Goal: Task Accomplishment & Management: Complete application form

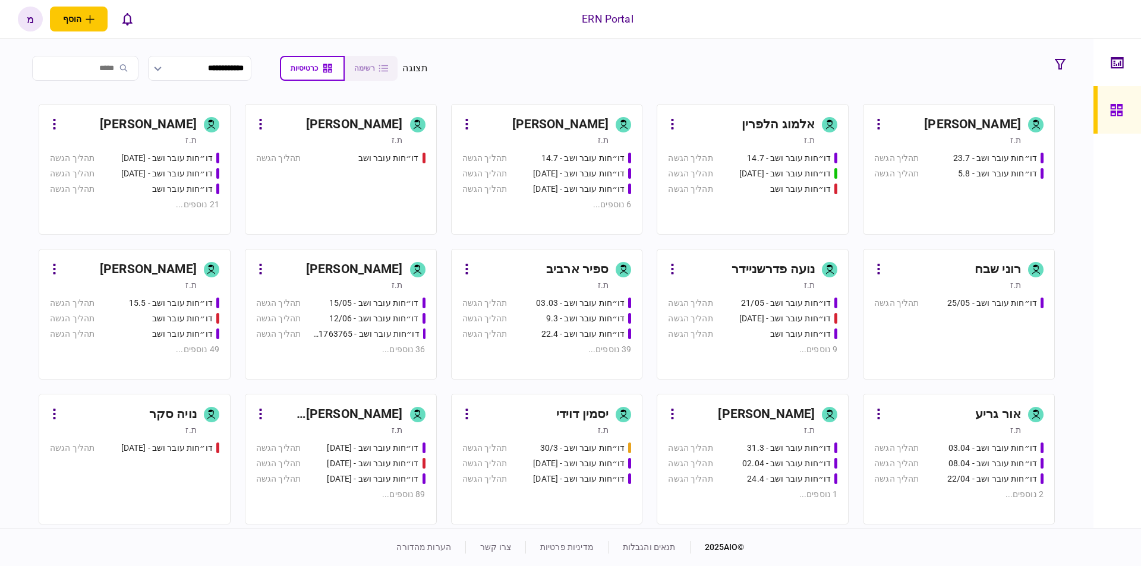
click at [969, 195] on div "דו״חות עובר ושב - 23.7 תהליך הגשה דו״חות עובר ושב - 5.8 תהליך הגשה" at bounding box center [958, 188] width 169 height 72
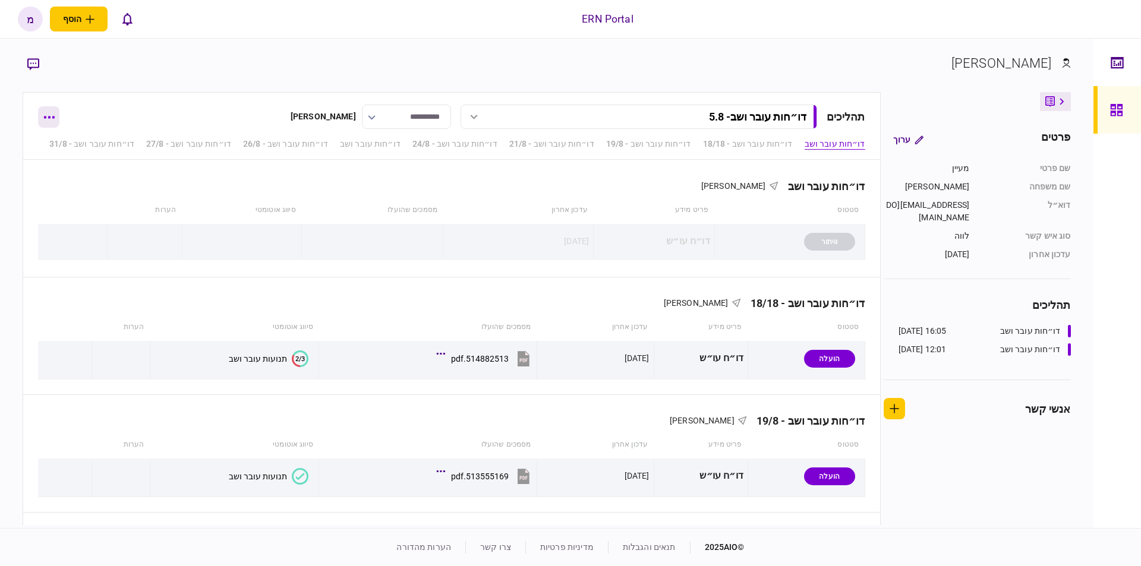
click at [49, 113] on button "button" at bounding box center [48, 116] width 21 height 21
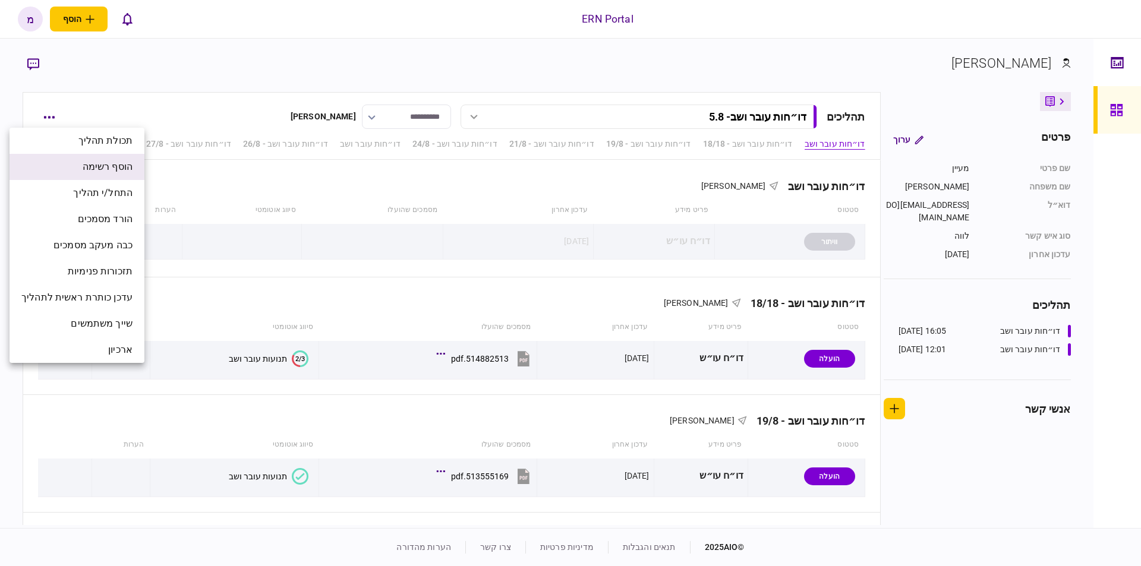
click at [112, 165] on span "הוסף רשימה" at bounding box center [108, 167] width 50 height 14
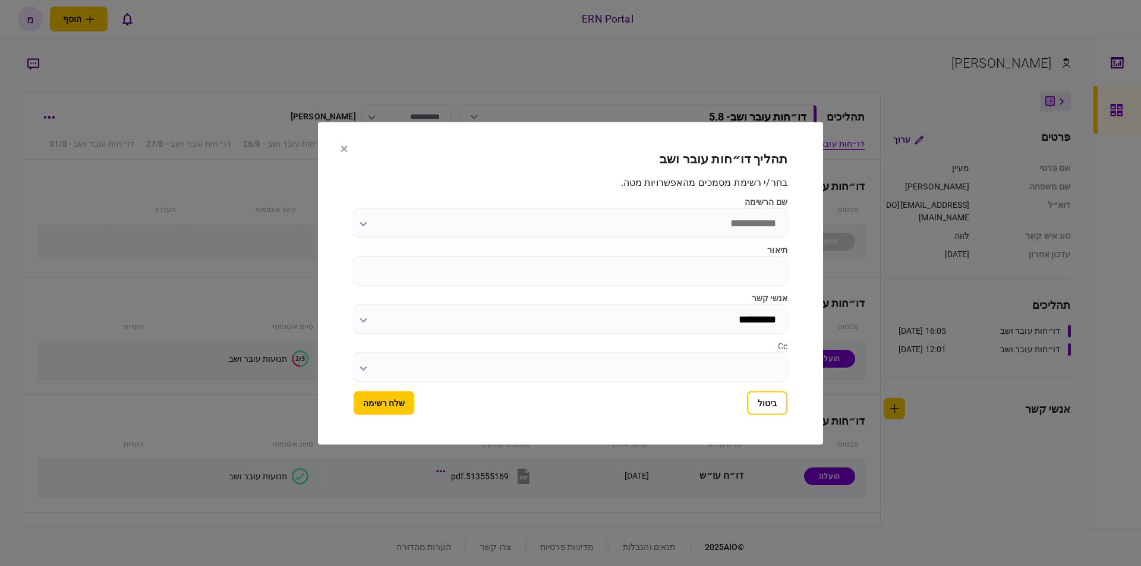
click at [670, 213] on input "שם הרשימה" at bounding box center [570, 223] width 434 height 30
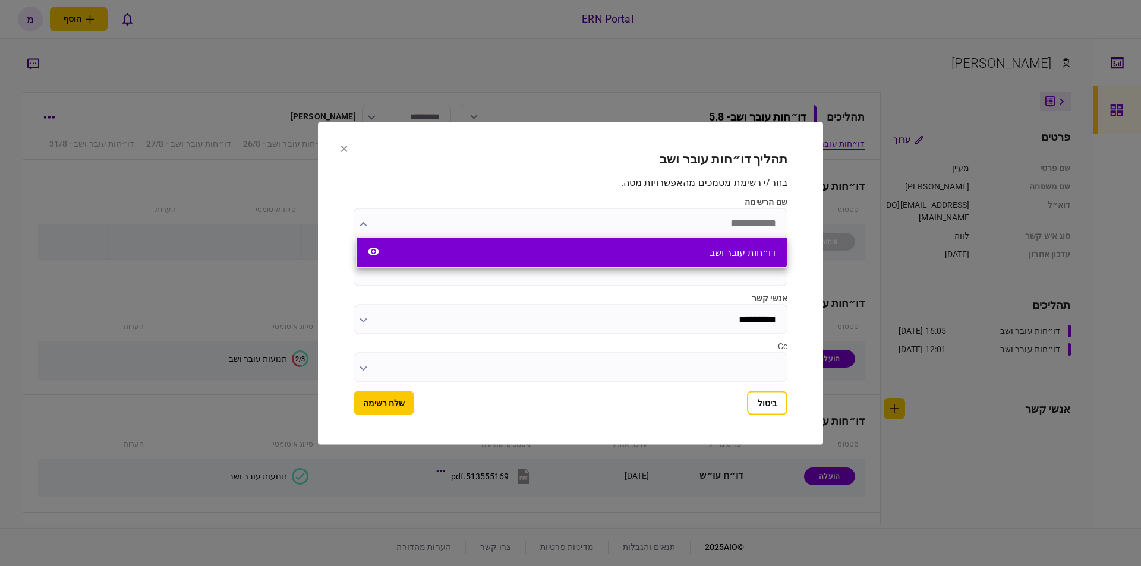
click at [722, 251] on div "דו״חות עובר ושב" at bounding box center [742, 252] width 67 height 11
type input "**********"
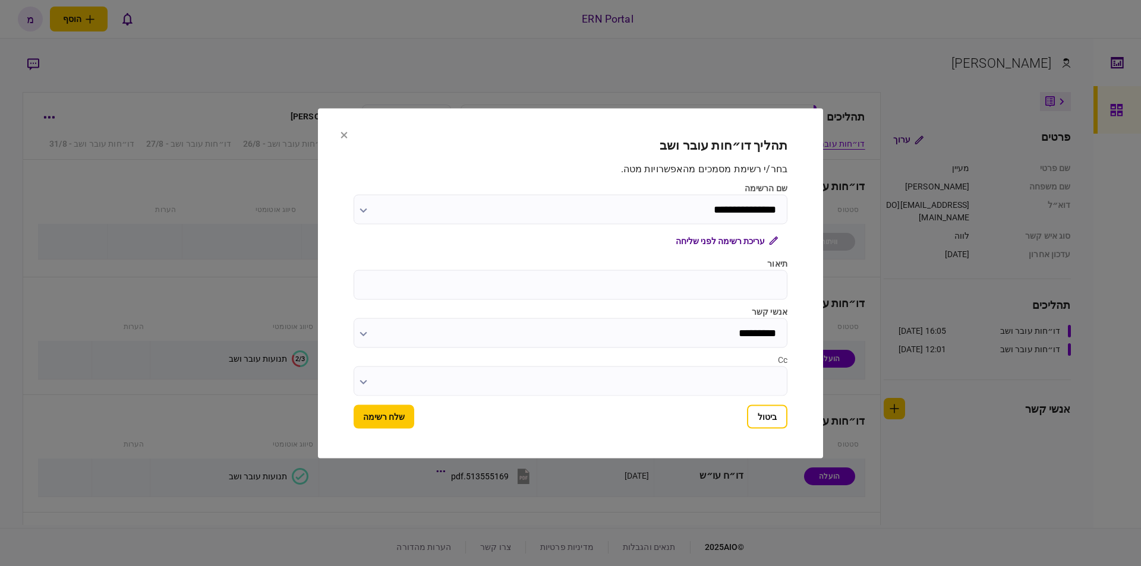
click at [722, 263] on label "תיאור" at bounding box center [570, 263] width 434 height 12
click at [722, 270] on input "תיאור" at bounding box center [570, 285] width 434 height 30
click at [715, 282] on input "תיאור" at bounding box center [570, 285] width 434 height 30
type input "***"
click at [394, 407] on button "שלח רשימה" at bounding box center [383, 417] width 61 height 24
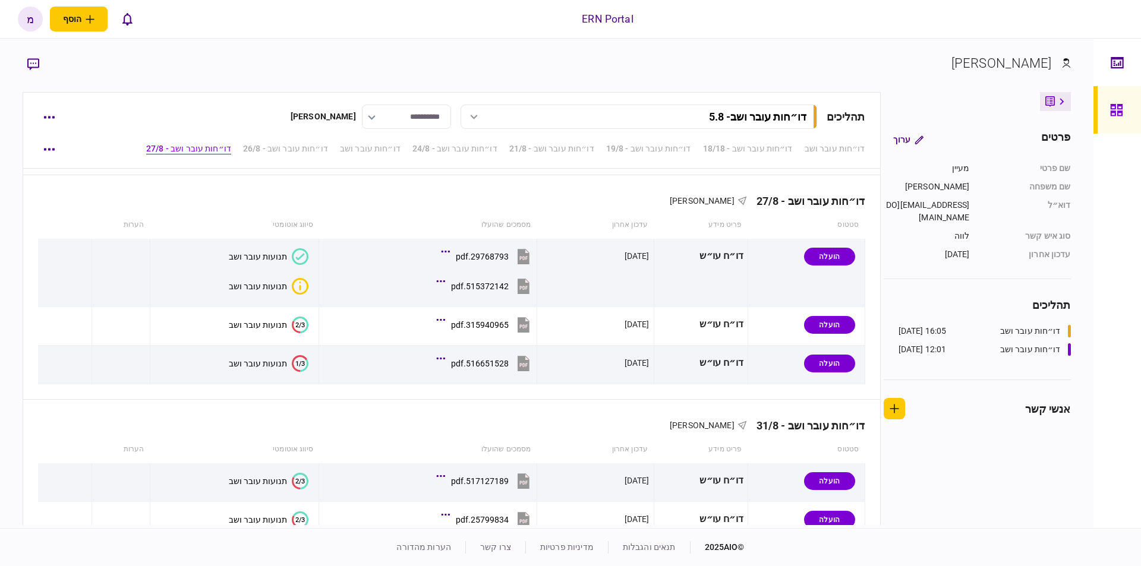
scroll to position [1219, 0]
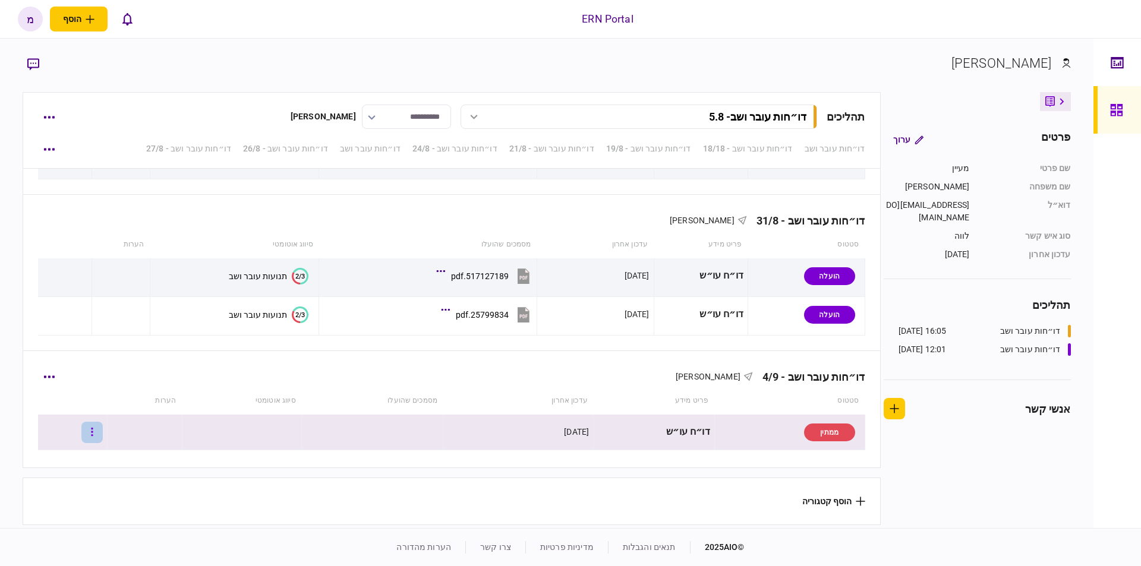
click at [103, 428] on button "button" at bounding box center [91, 432] width 21 height 21
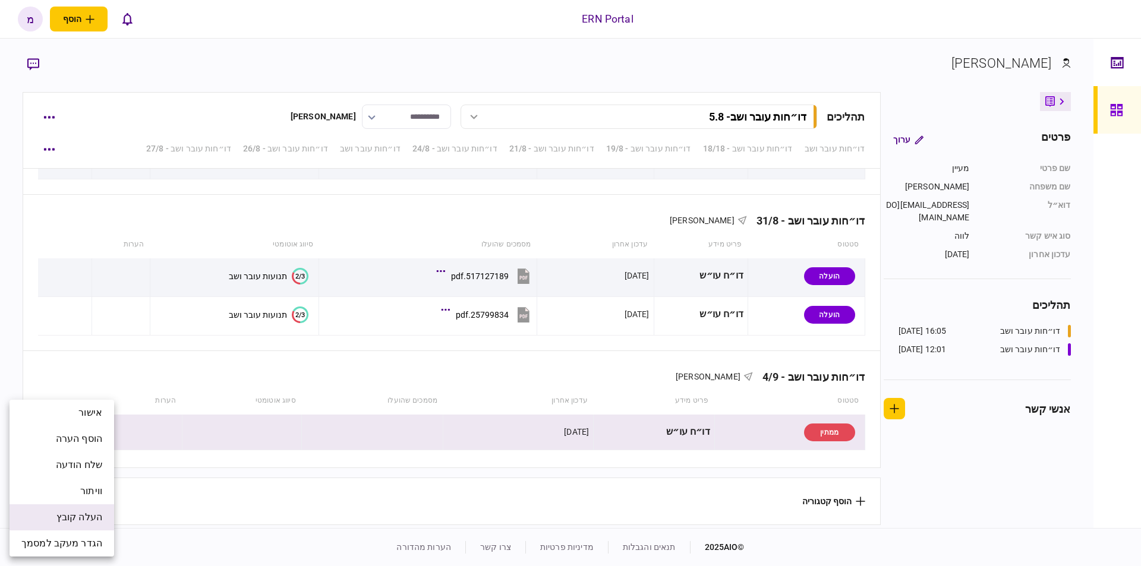
click at [79, 515] on span "העלה קובץ" at bounding box center [79, 517] width 46 height 14
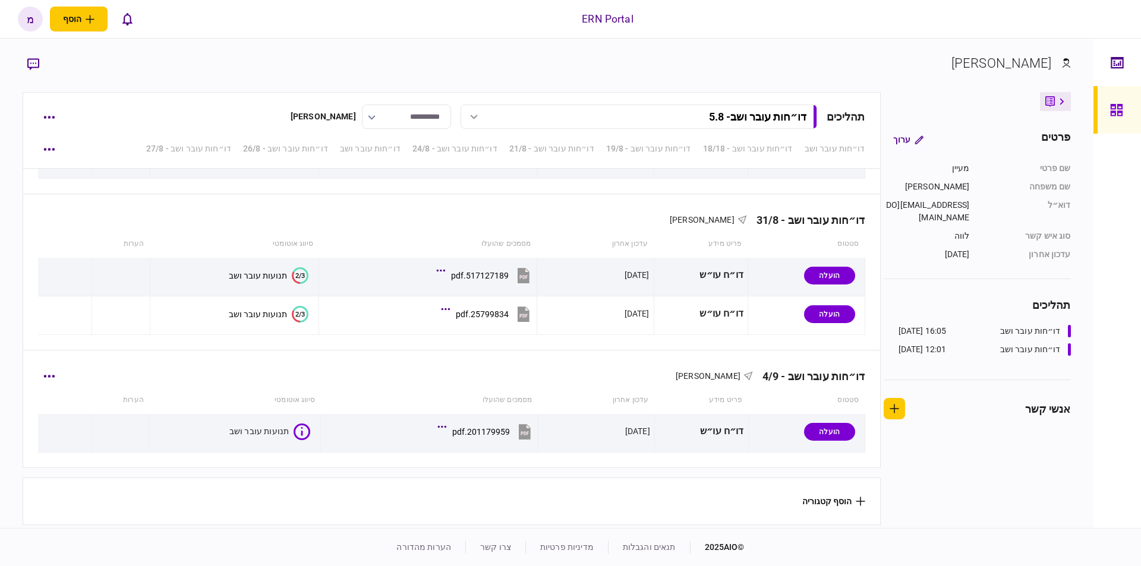
scroll to position [1219, 0]
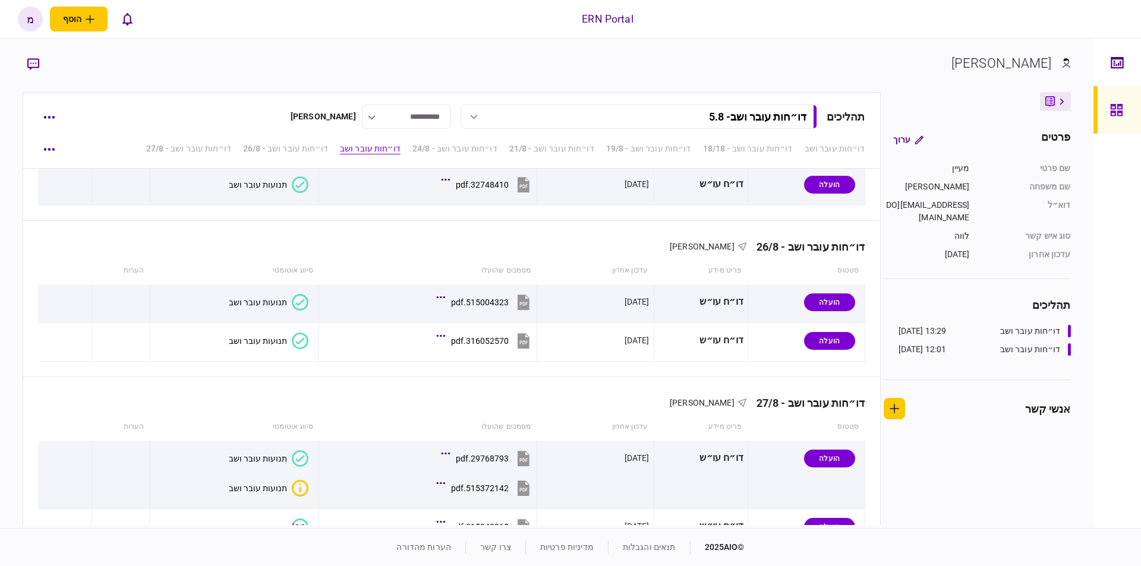
scroll to position [1219, 0]
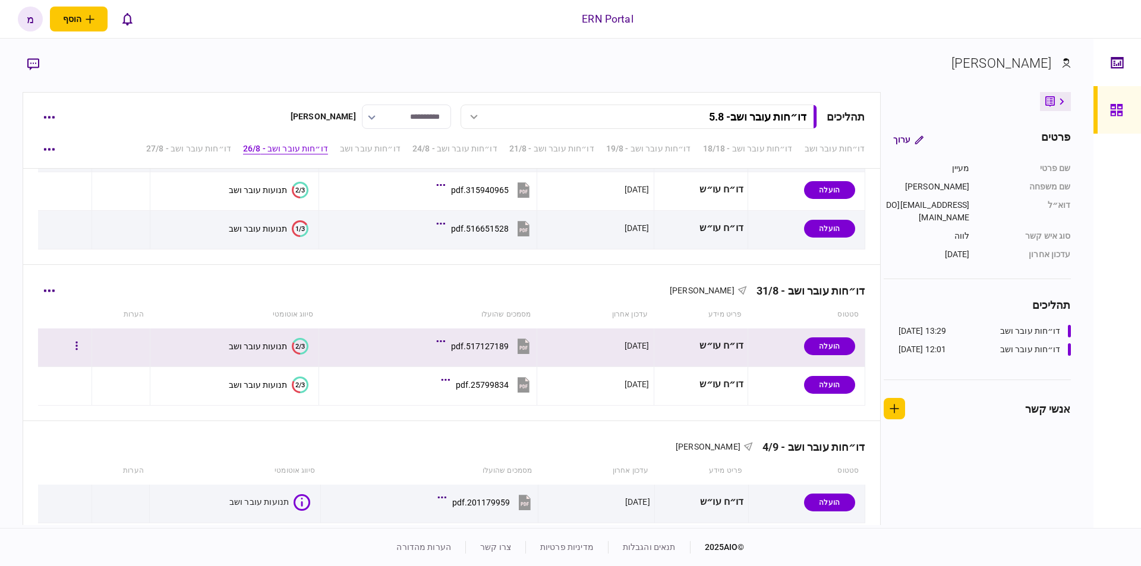
scroll to position [1219, 0]
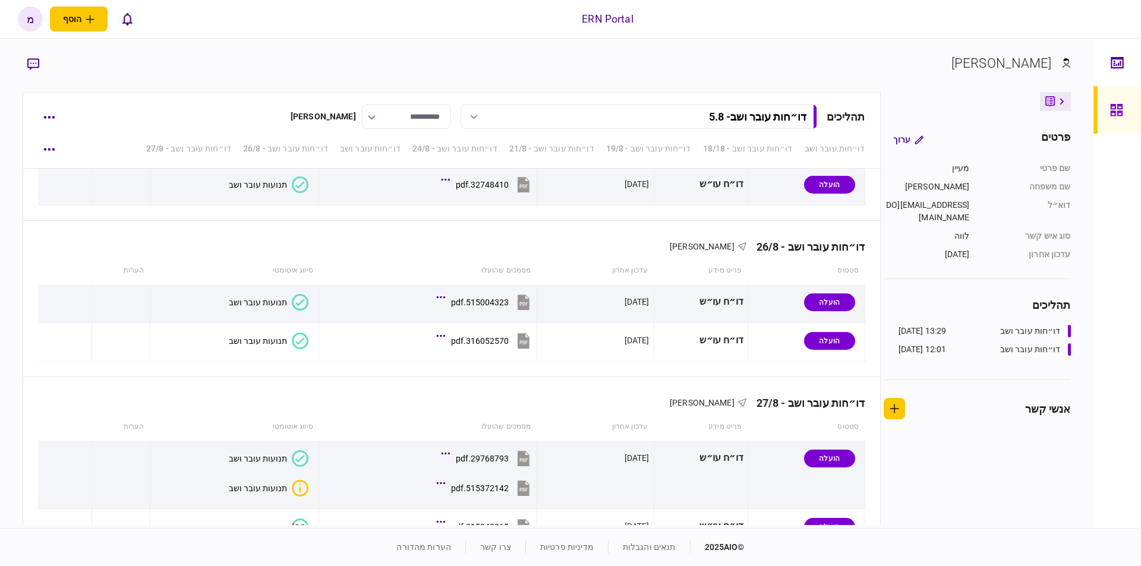
scroll to position [1219, 0]
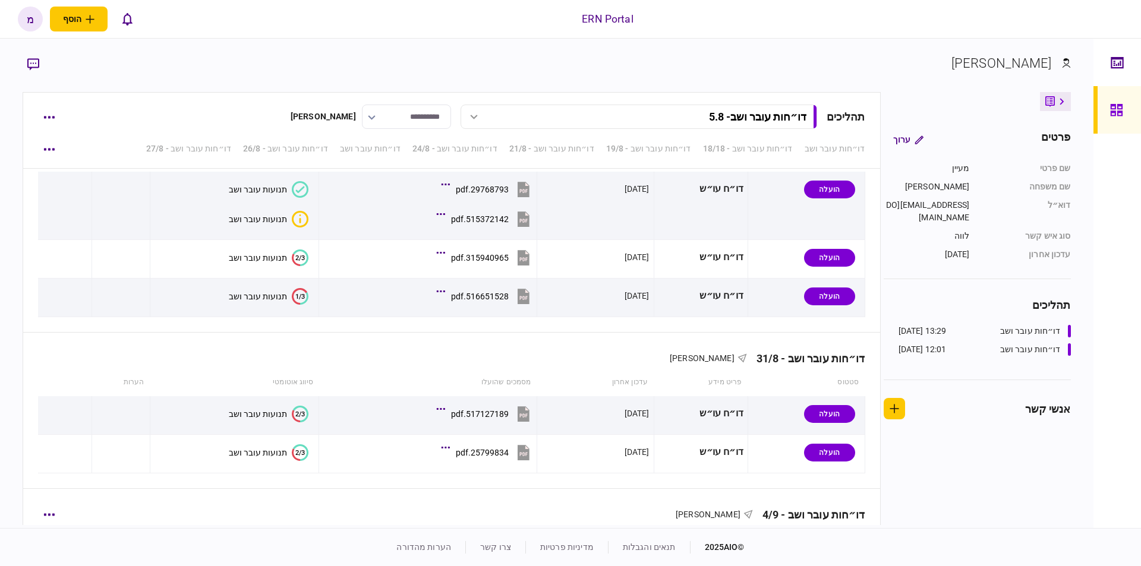
scroll to position [1219, 0]
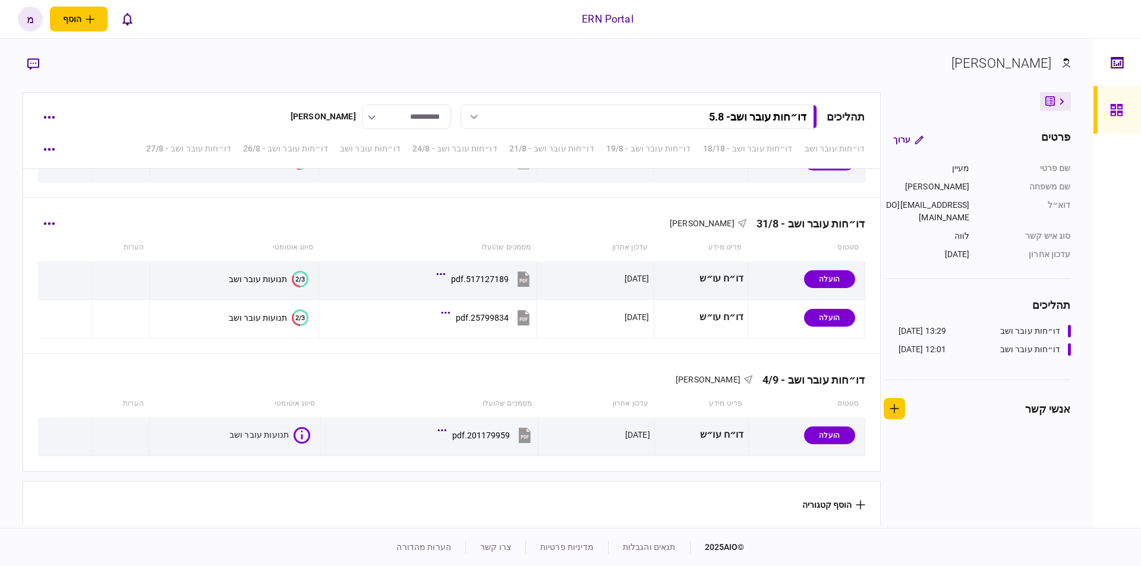
scroll to position [1219, 0]
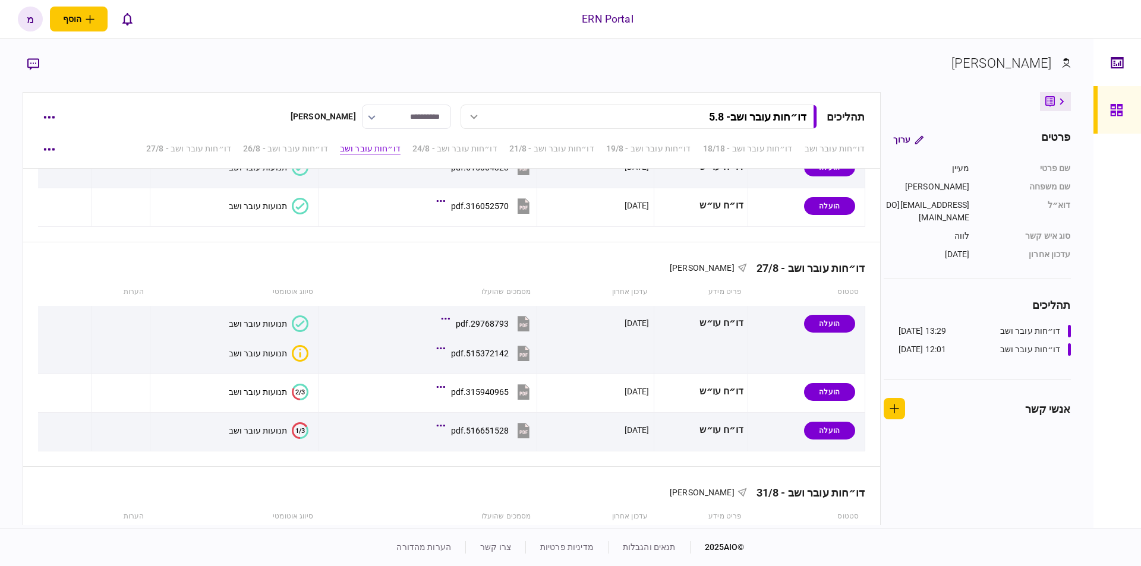
scroll to position [1219, 0]
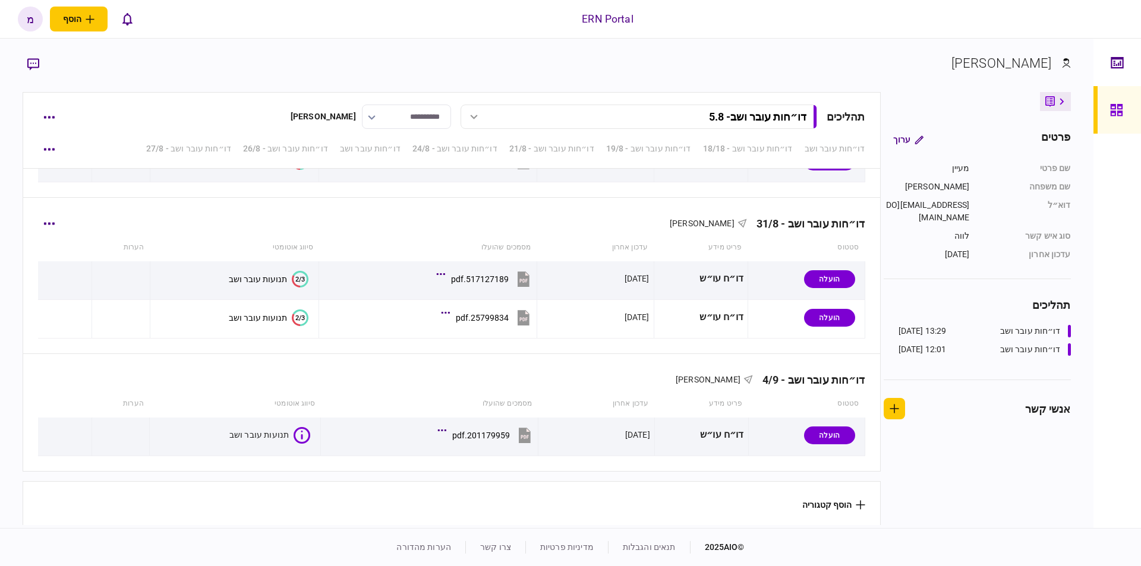
scroll to position [1219, 0]
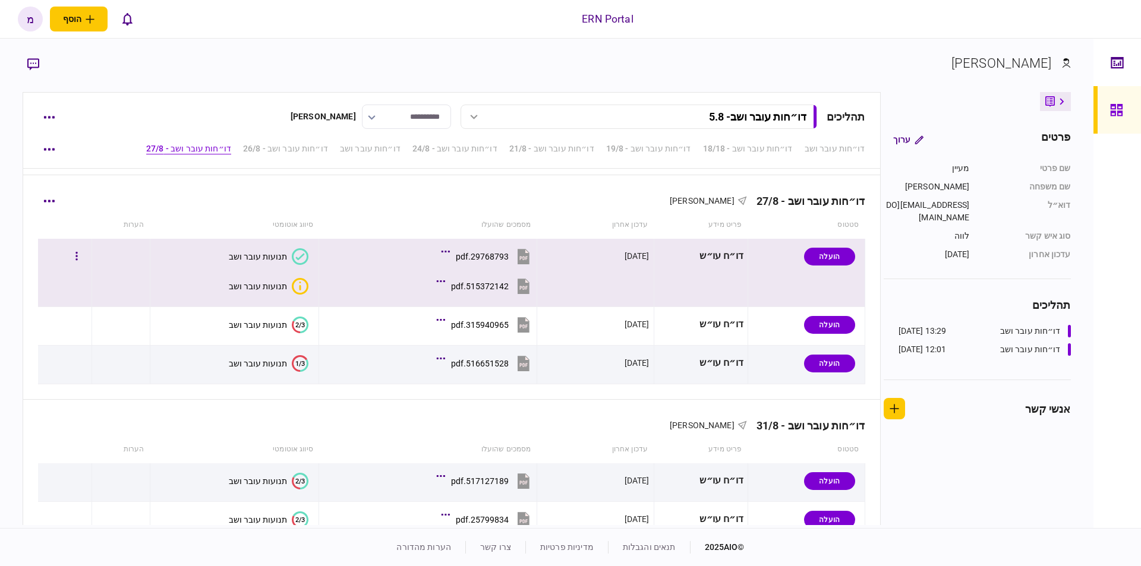
scroll to position [1219, 0]
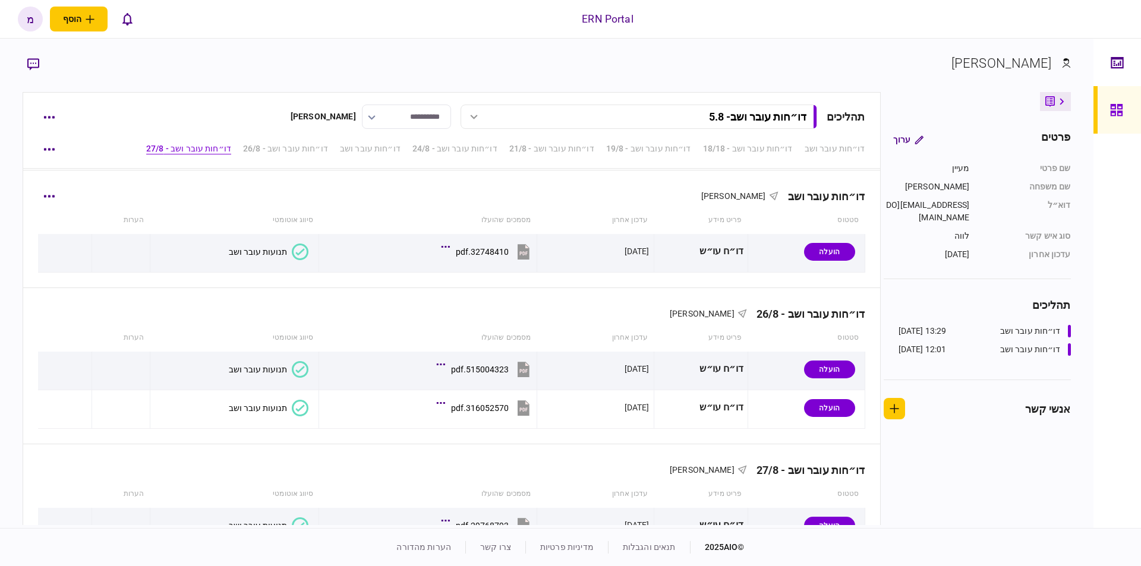
scroll to position [1077, 0]
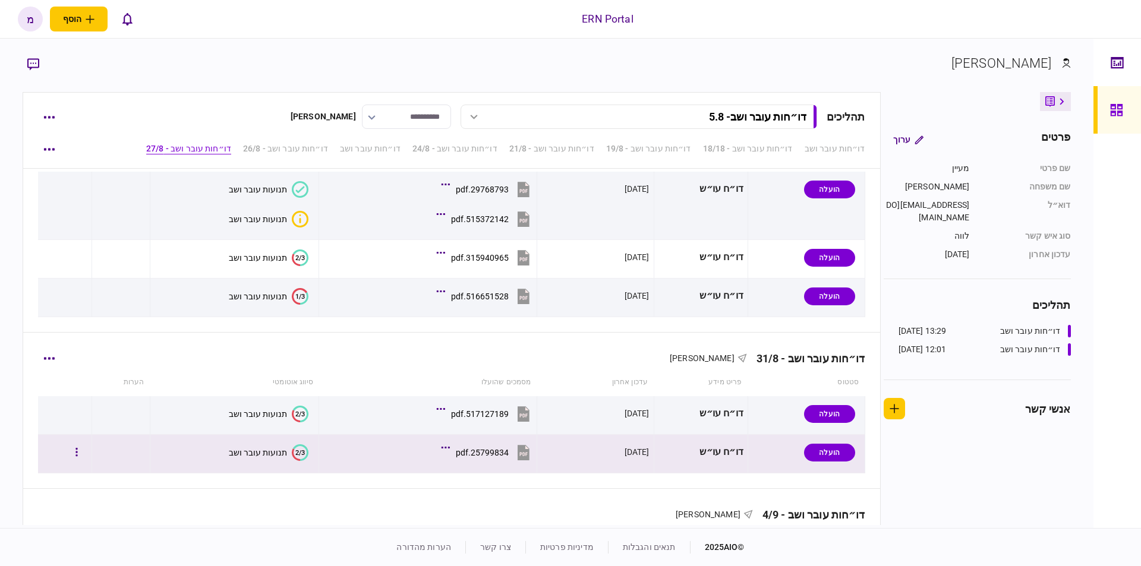
click at [299, 447] on icon "2/3" at bounding box center [300, 452] width 17 height 17
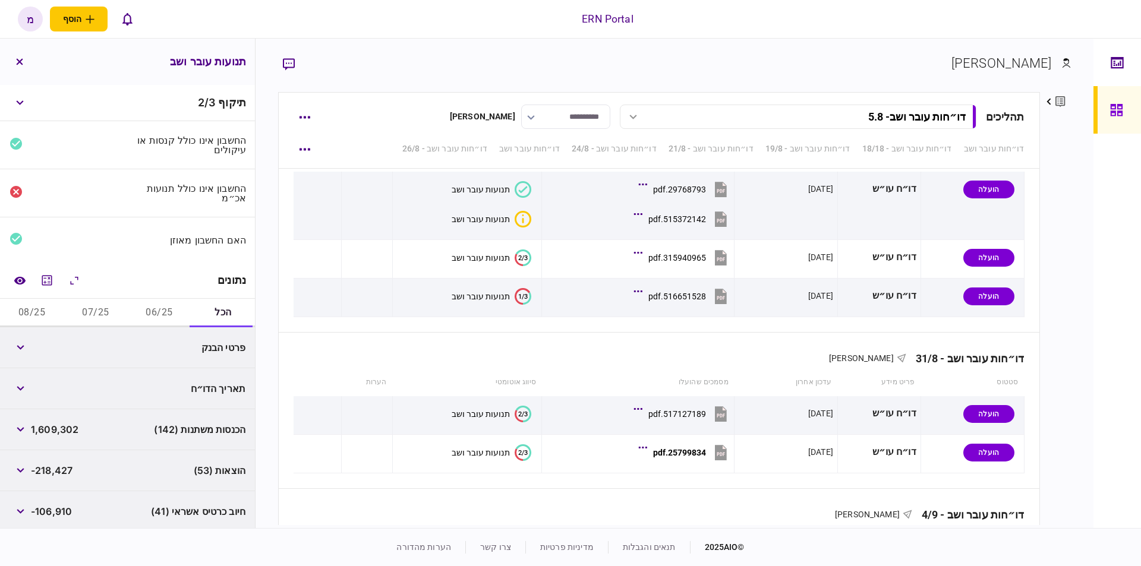
click at [135, 333] on div "פרטי הבנק" at bounding box center [127, 347] width 255 height 41
click at [18, 345] on button "button" at bounding box center [20, 347] width 21 height 21
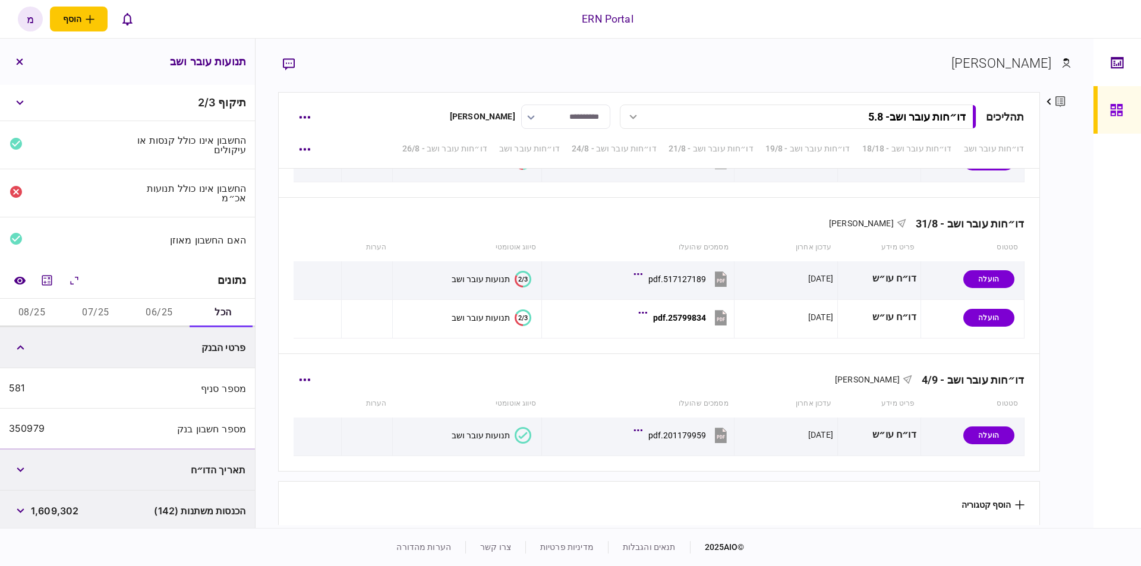
scroll to position [1219, 0]
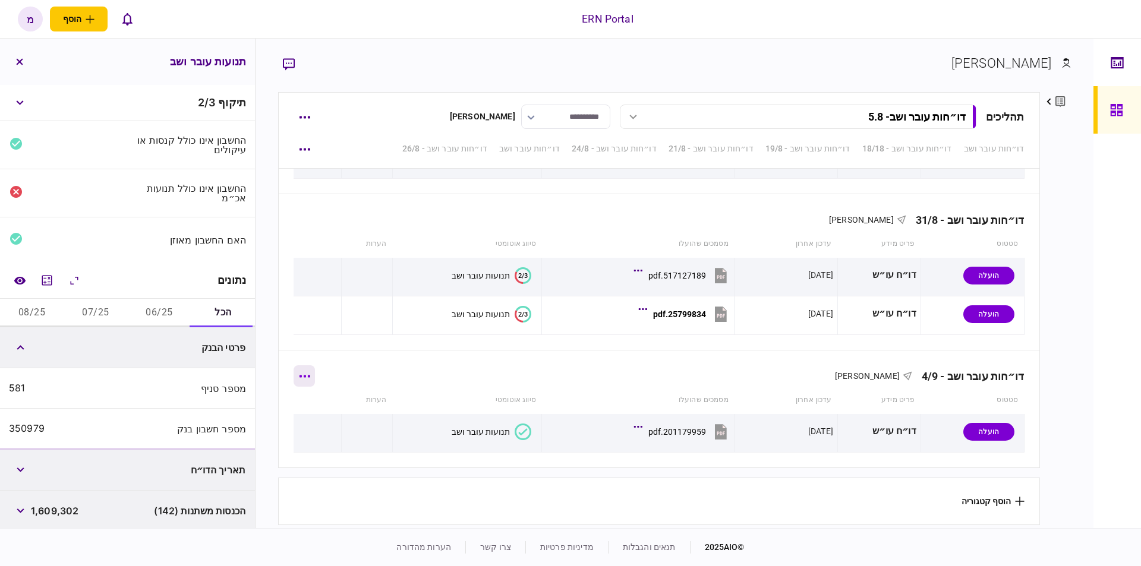
click at [306, 374] on button "button" at bounding box center [303, 375] width 21 height 21
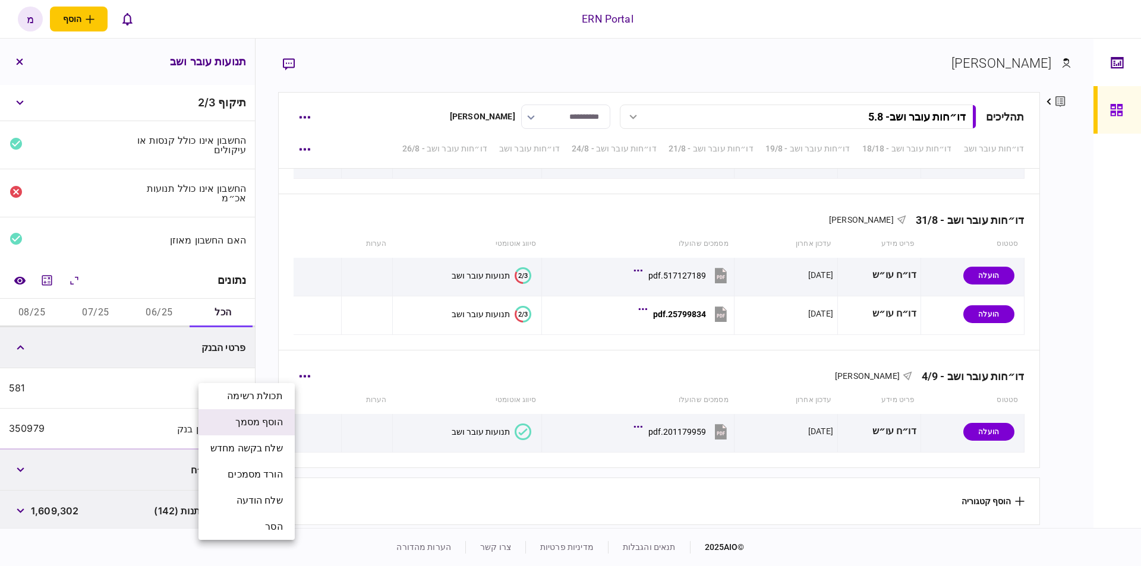
click at [252, 421] on span "הוסף מסמך" at bounding box center [259, 422] width 48 height 14
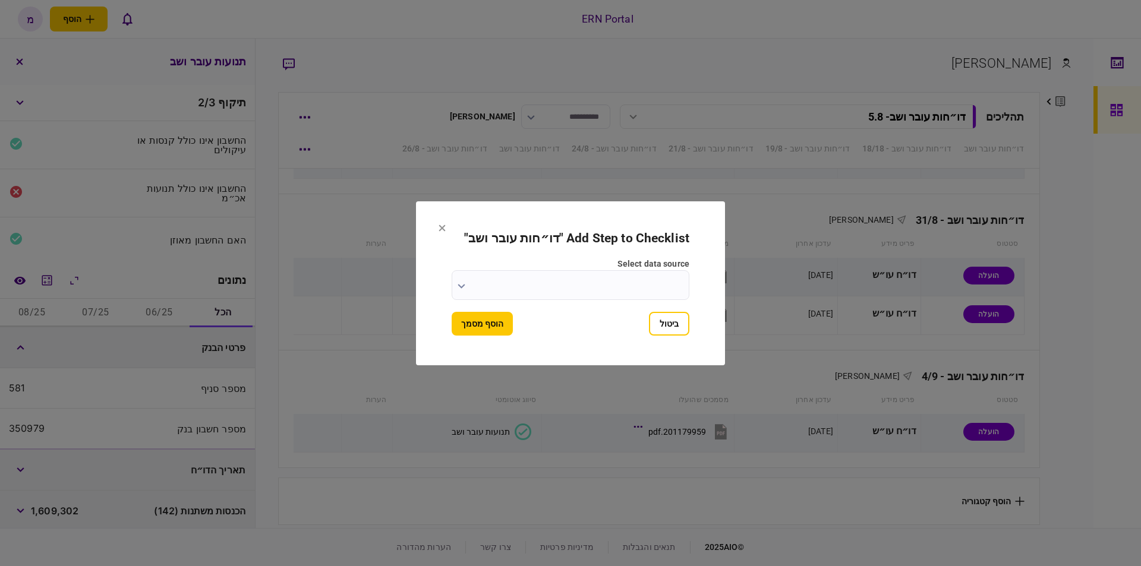
click at [493, 274] on input "select data source" at bounding box center [571, 285] width 238 height 30
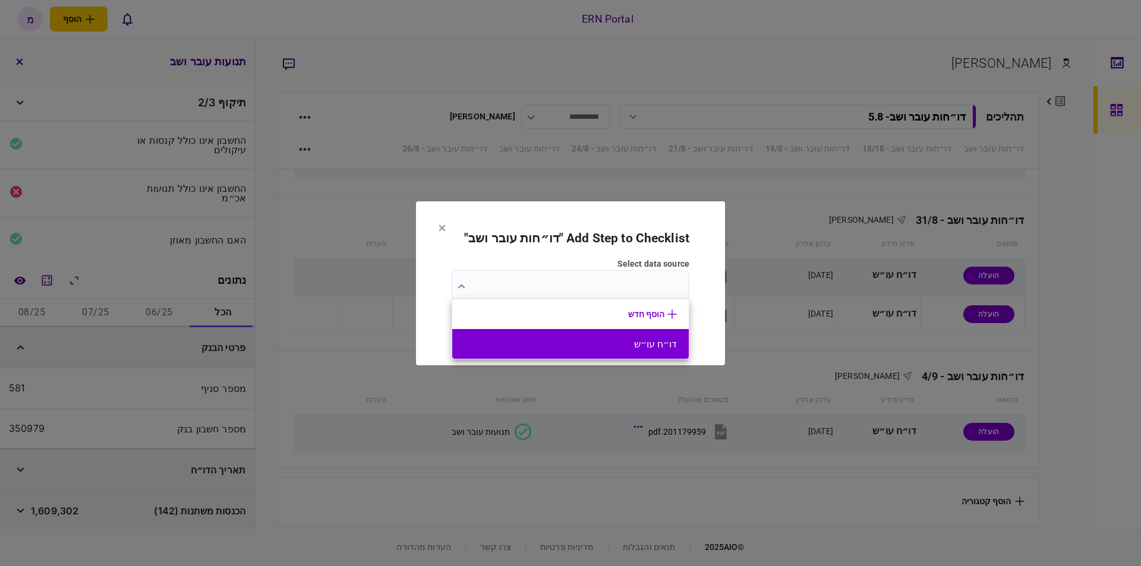
click at [560, 344] on button "דו״ח עו״ש" at bounding box center [570, 344] width 213 height 11
type input "*********"
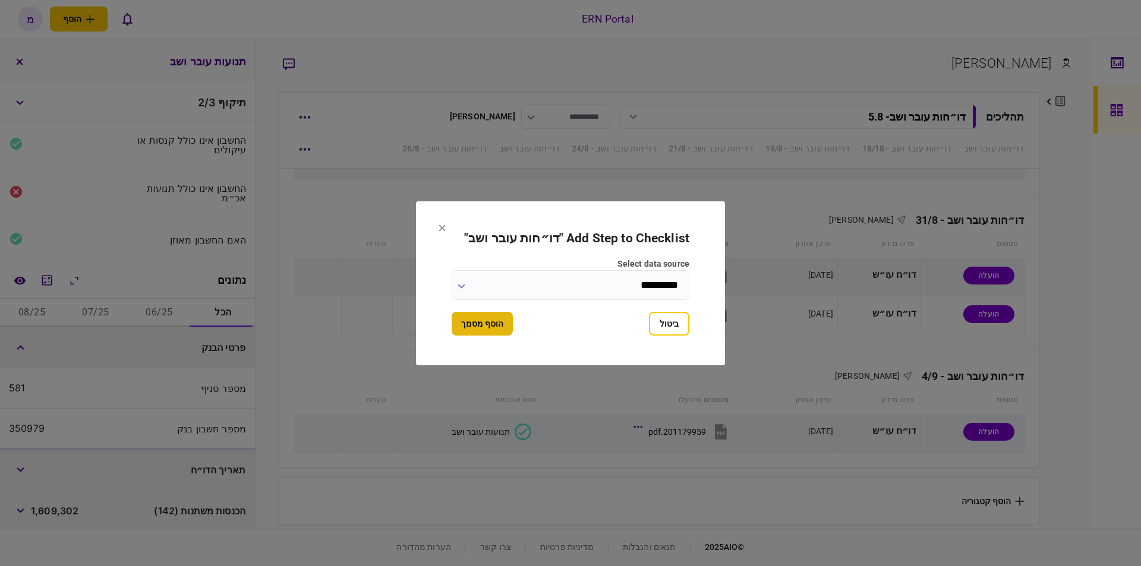
click at [491, 328] on button "הוסף מסמך" at bounding box center [482, 324] width 61 height 24
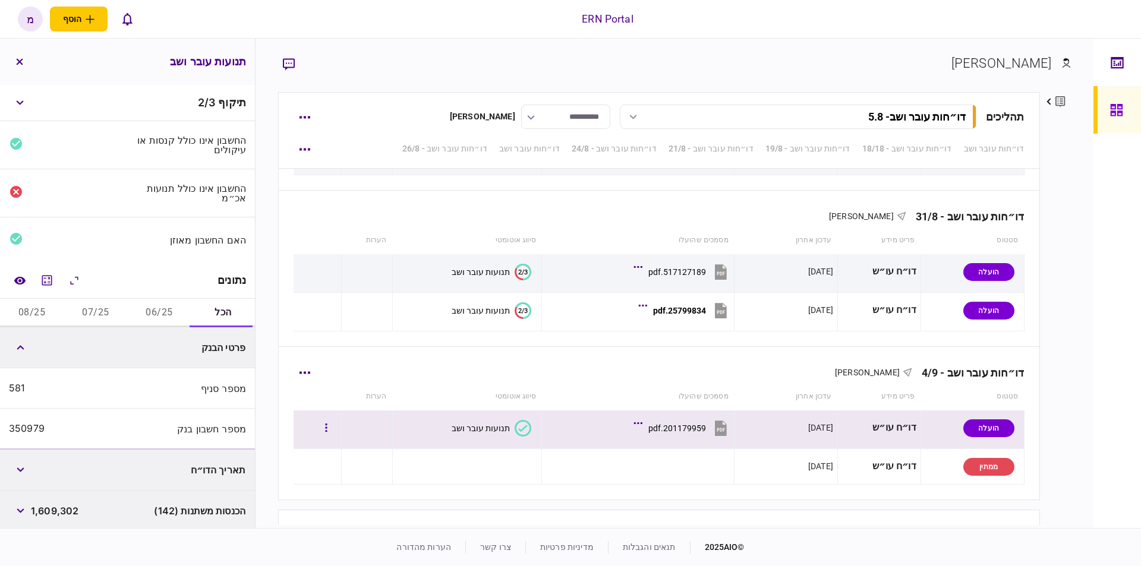
scroll to position [1255, 0]
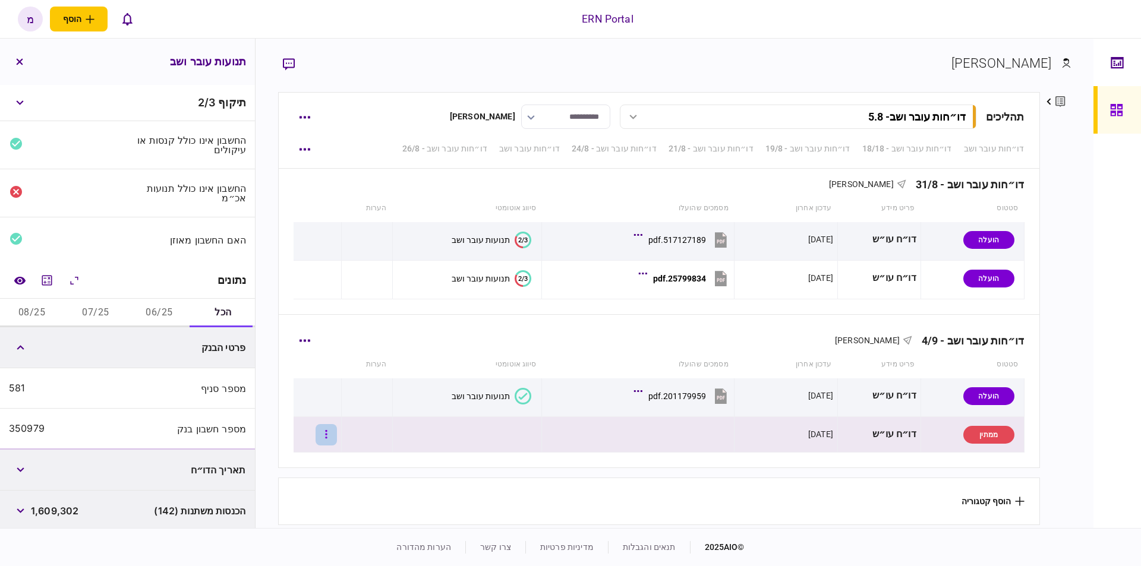
click at [327, 433] on icon "button" at bounding box center [326, 434] width 2 height 11
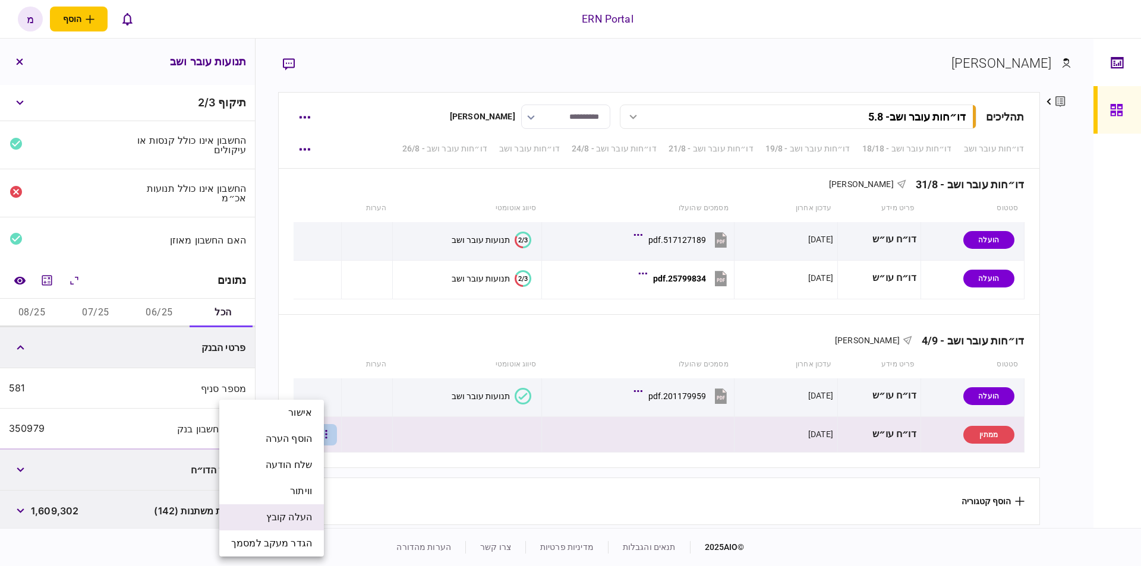
click at [284, 513] on span "העלה קובץ" at bounding box center [289, 517] width 46 height 14
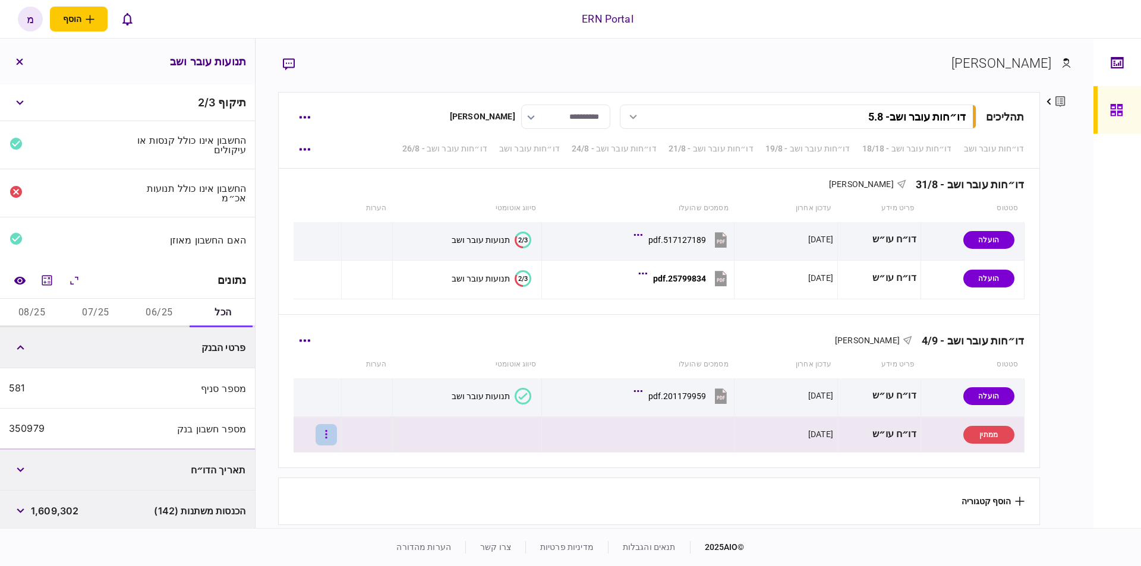
click at [332, 425] on button "button" at bounding box center [325, 434] width 21 height 21
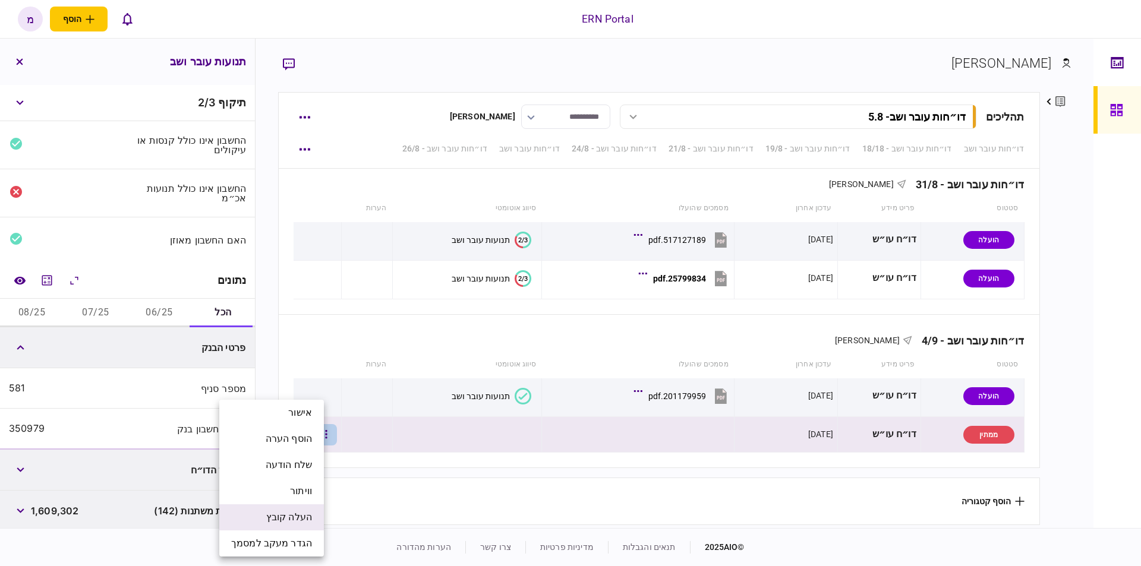
click at [251, 513] on li "העלה קובץ" at bounding box center [271, 517] width 105 height 26
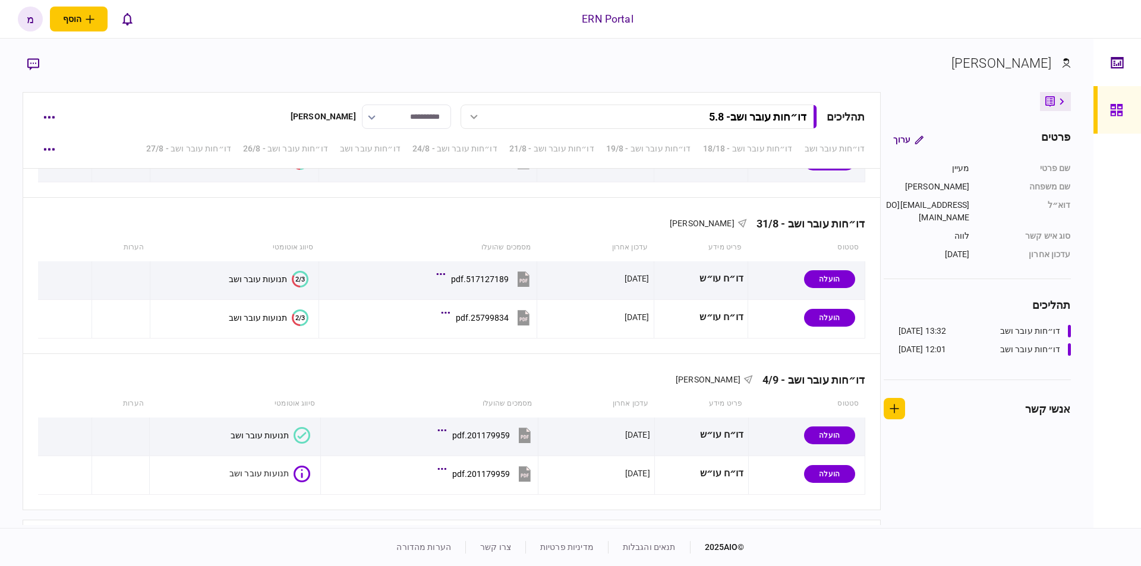
scroll to position [1258, 0]
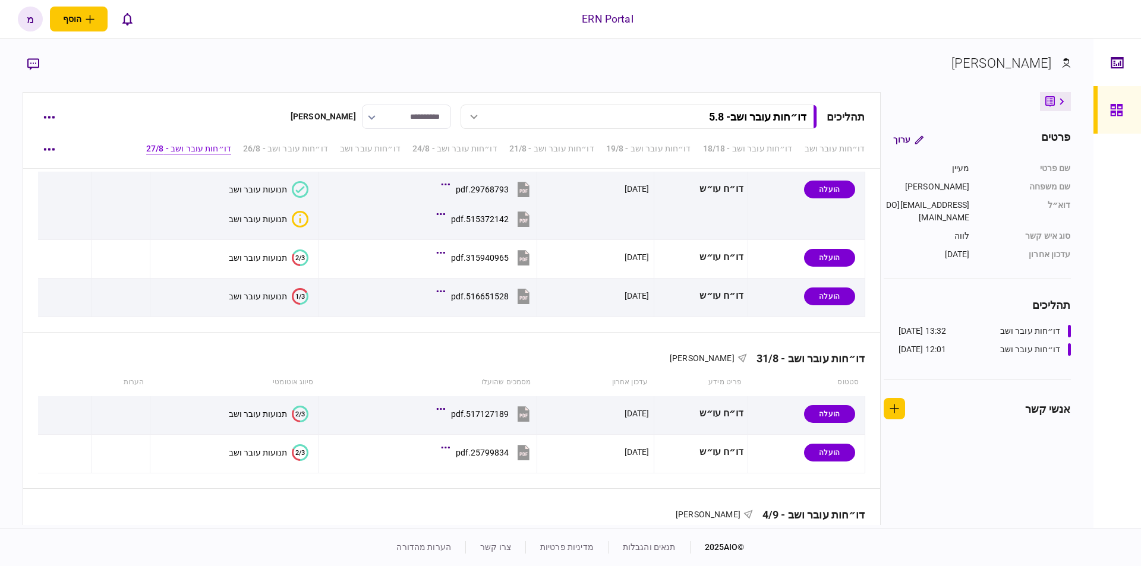
scroll to position [1258, 0]
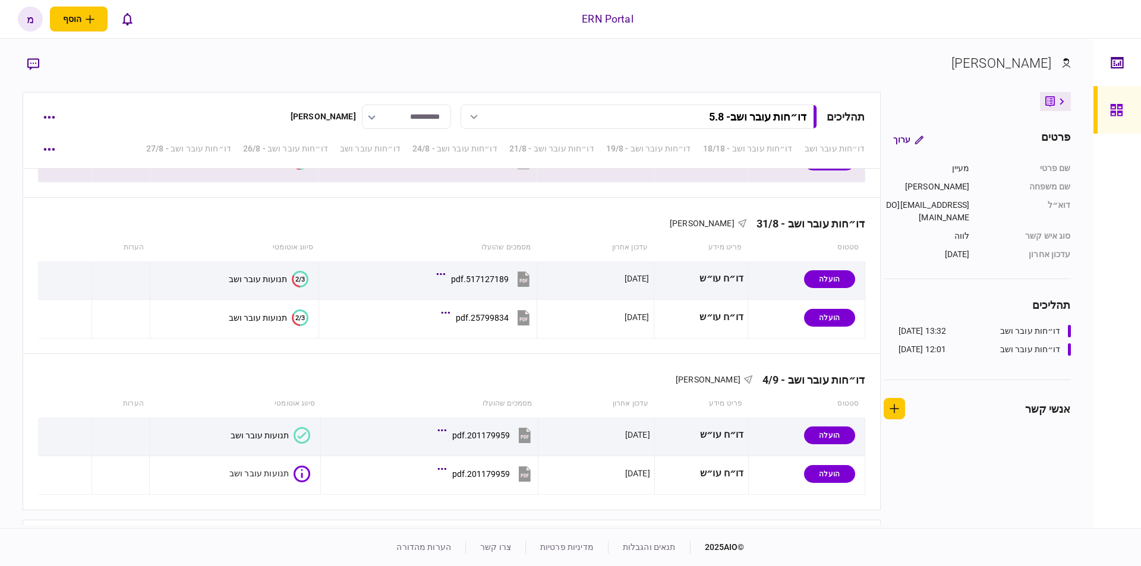
scroll to position [1258, 0]
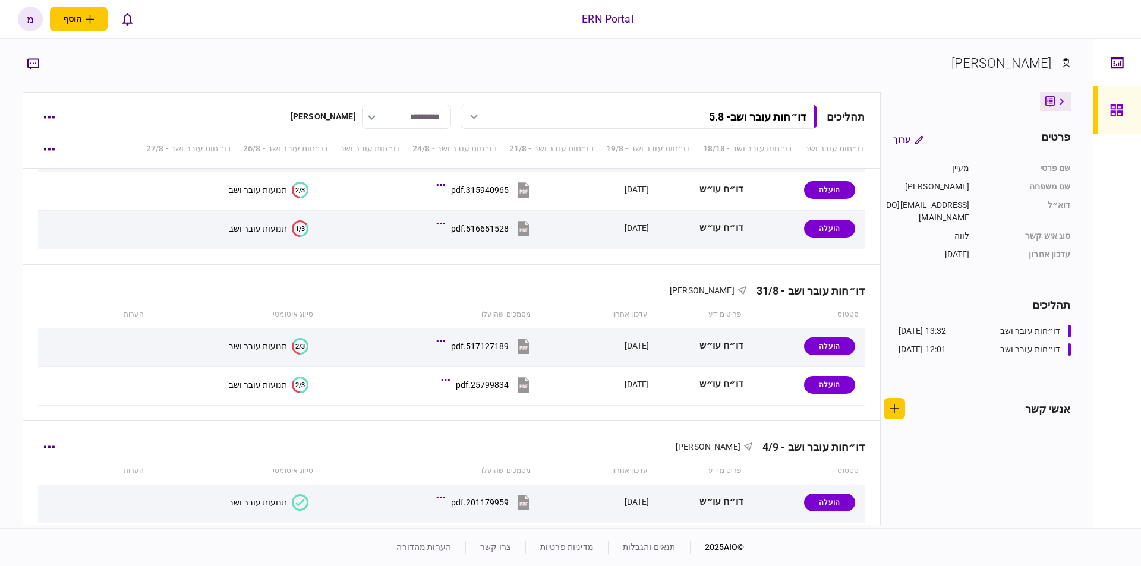
scroll to position [1258, 0]
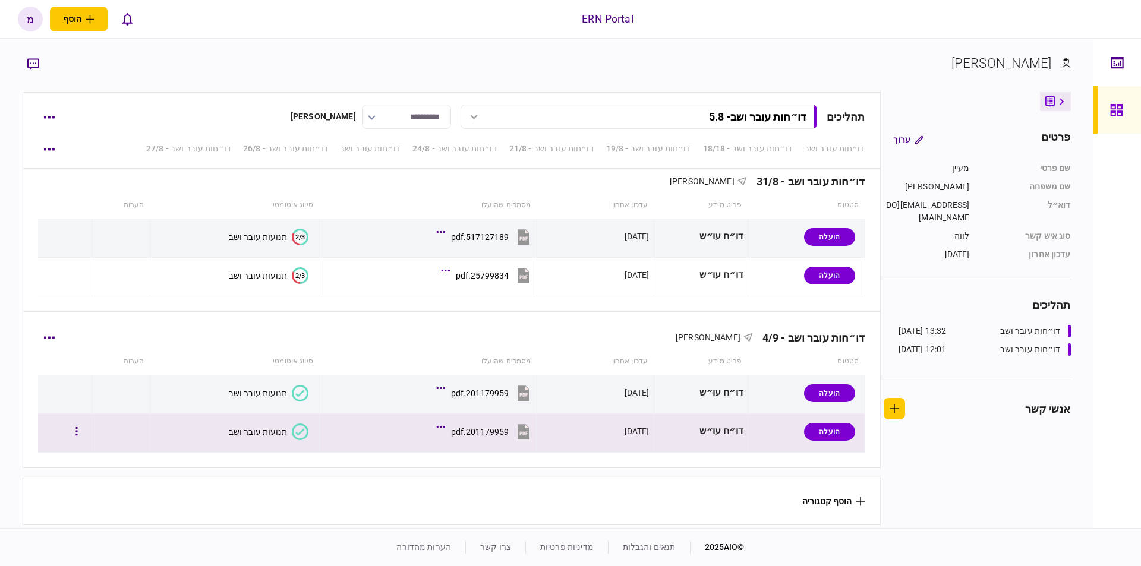
click at [299, 428] on icon at bounding box center [300, 431] width 9 height 7
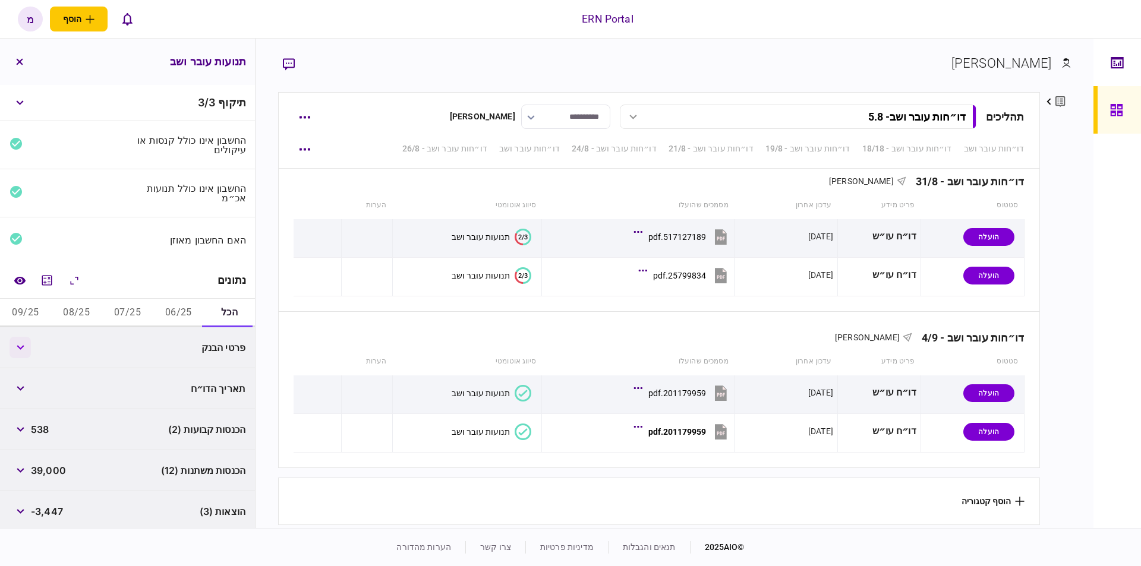
click at [24, 345] on icon "button" at bounding box center [21, 347] width 8 height 5
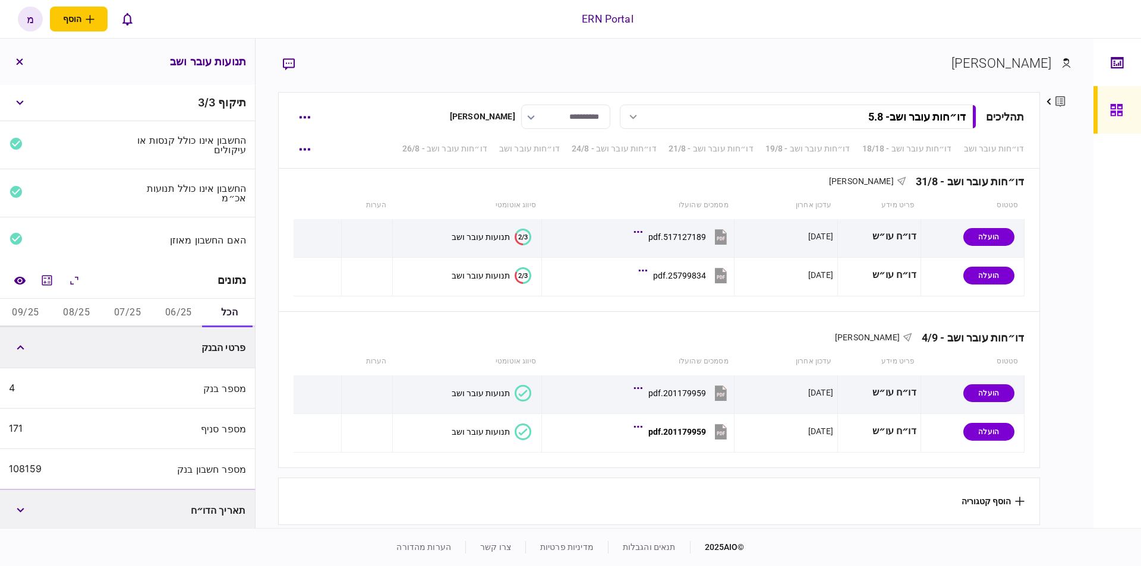
click at [175, 314] on button "06/25" at bounding box center [178, 313] width 51 height 29
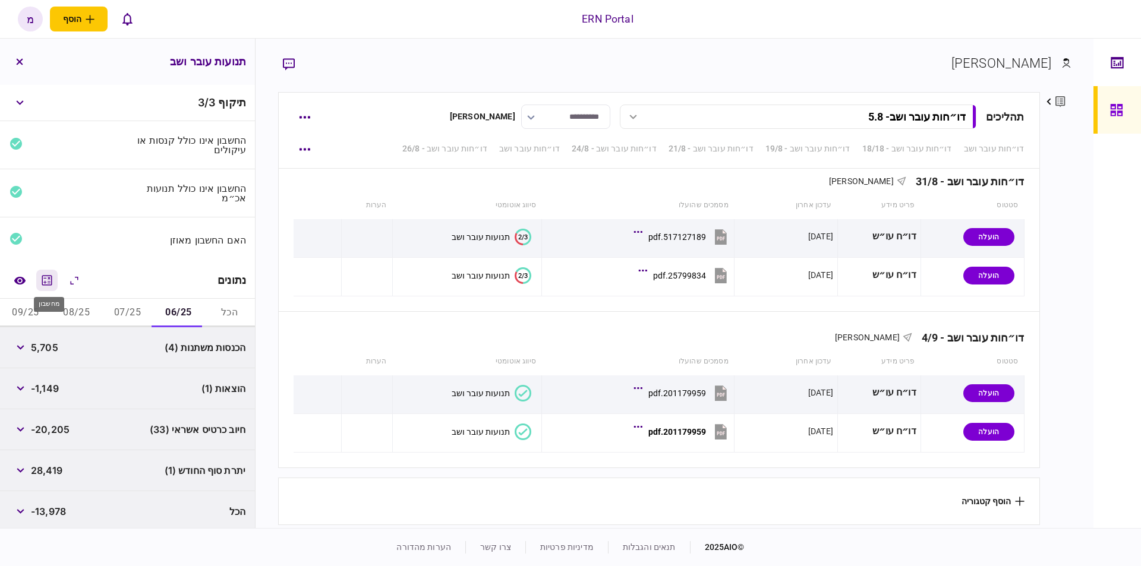
click at [43, 275] on icon "מחשבון" at bounding box center [47, 280] width 14 height 14
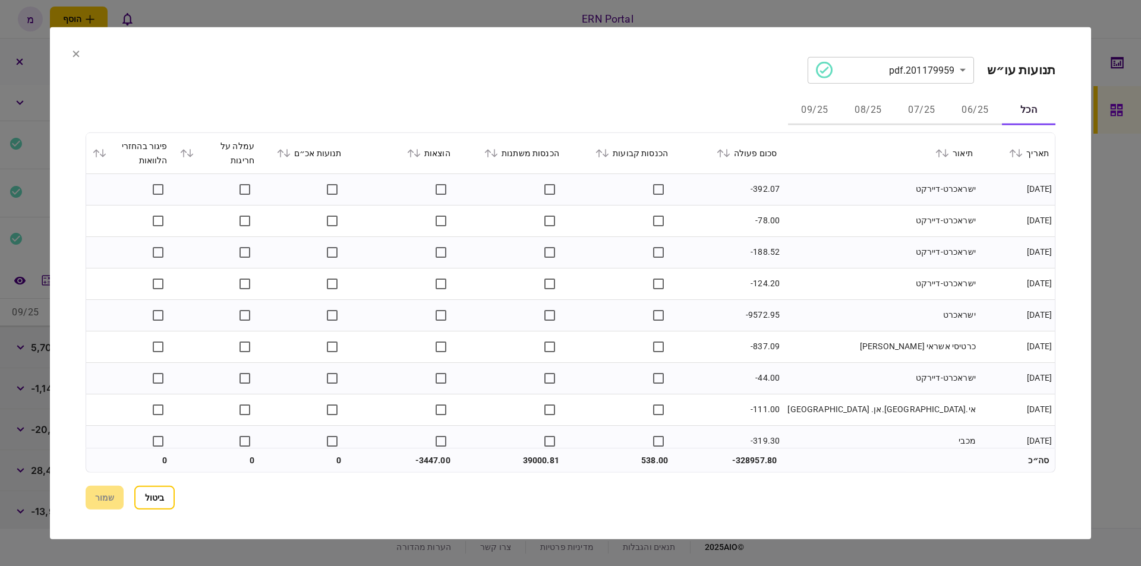
click at [981, 115] on button "06/25" at bounding box center [974, 110] width 53 height 29
click at [700, 210] on td "-78.00" at bounding box center [728, 220] width 109 height 31
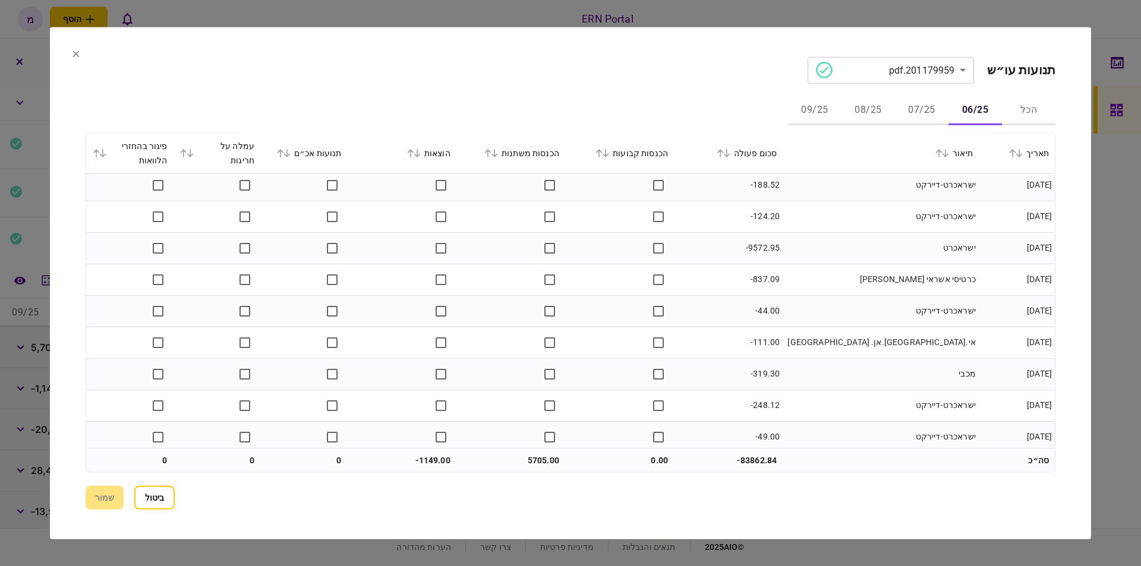
scroll to position [0, 0]
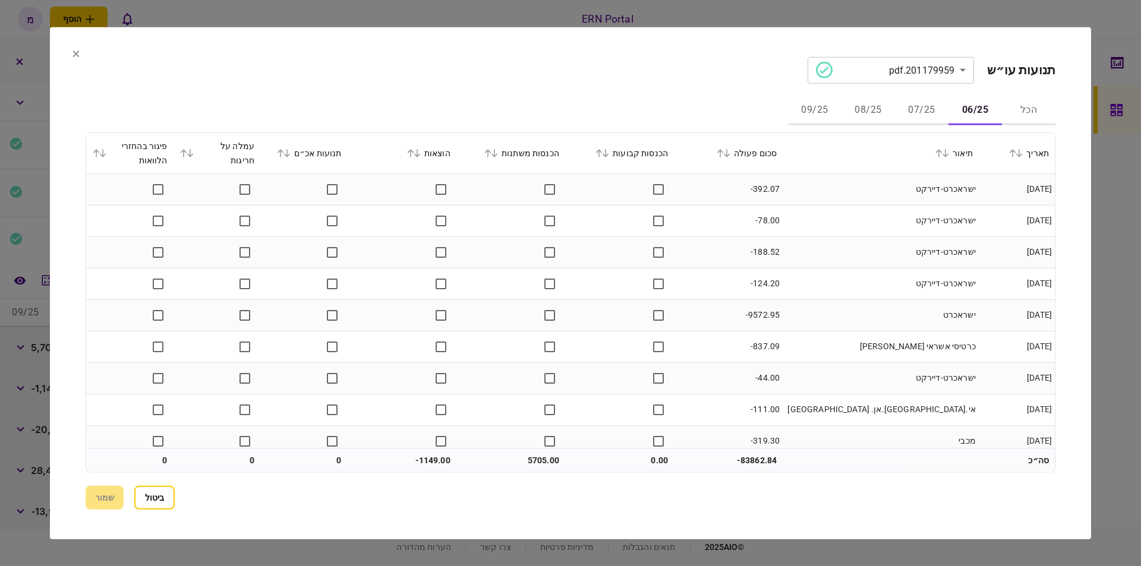
click at [815, 279] on td "ישראכרט-דיירקט" at bounding box center [880, 283] width 196 height 31
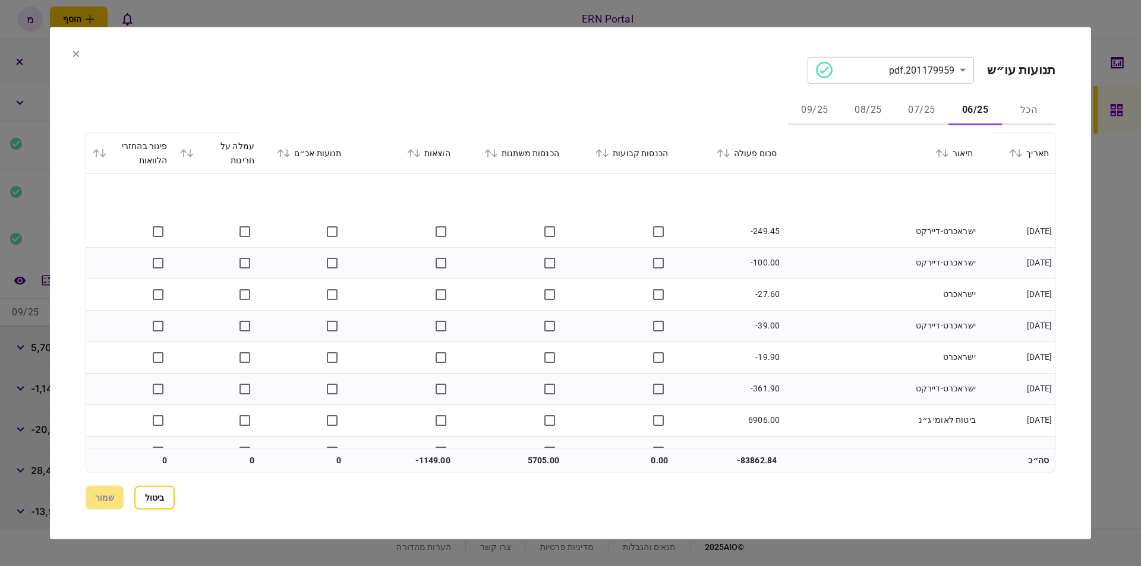
scroll to position [875, 0]
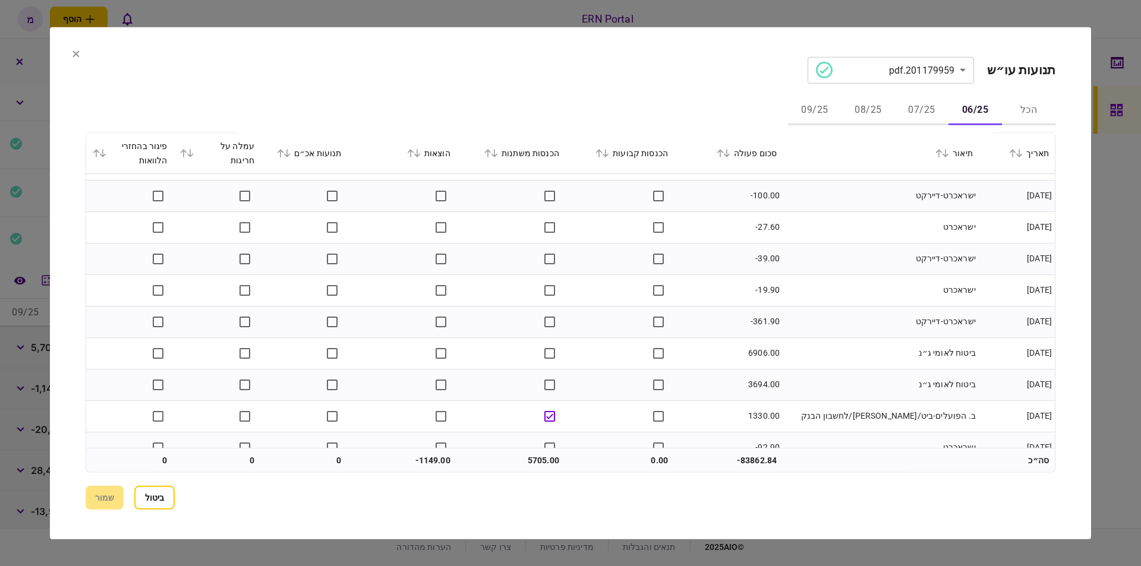
click at [582, 356] on td at bounding box center [619, 352] width 109 height 31
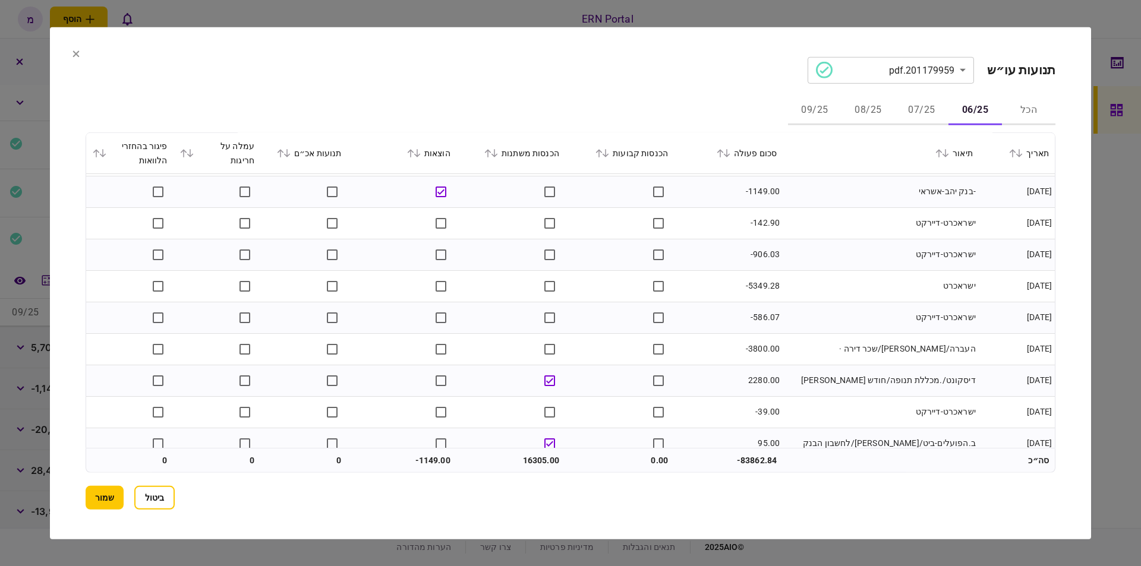
scroll to position [257, 0]
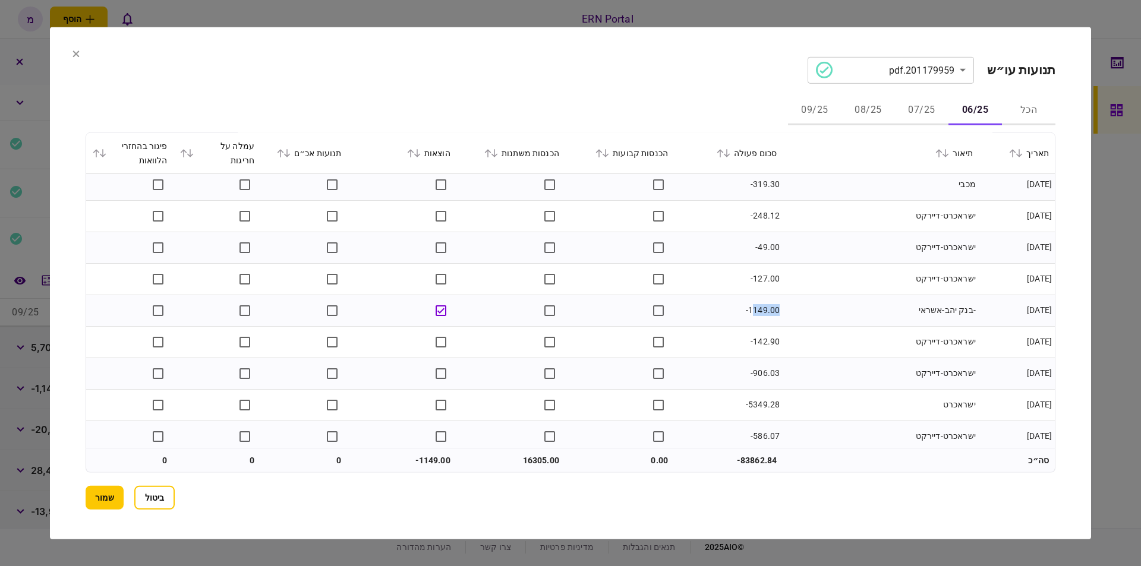
drag, startPoint x: 755, startPoint y: 304, endPoint x: 782, endPoint y: 301, distance: 27.6
click at [782, 301] on td "-1149.00" at bounding box center [728, 310] width 109 height 31
click at [766, 307] on td "-1149.00" at bounding box center [728, 310] width 109 height 31
click at [806, 308] on td "-בנק יהב-אשראי" at bounding box center [880, 310] width 196 height 31
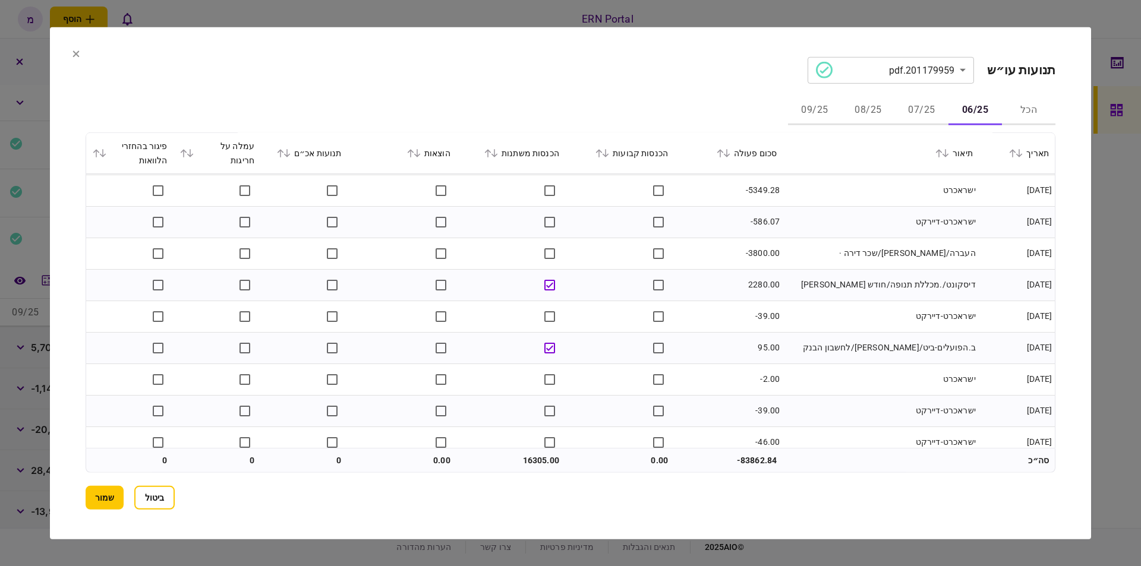
scroll to position [673, 0]
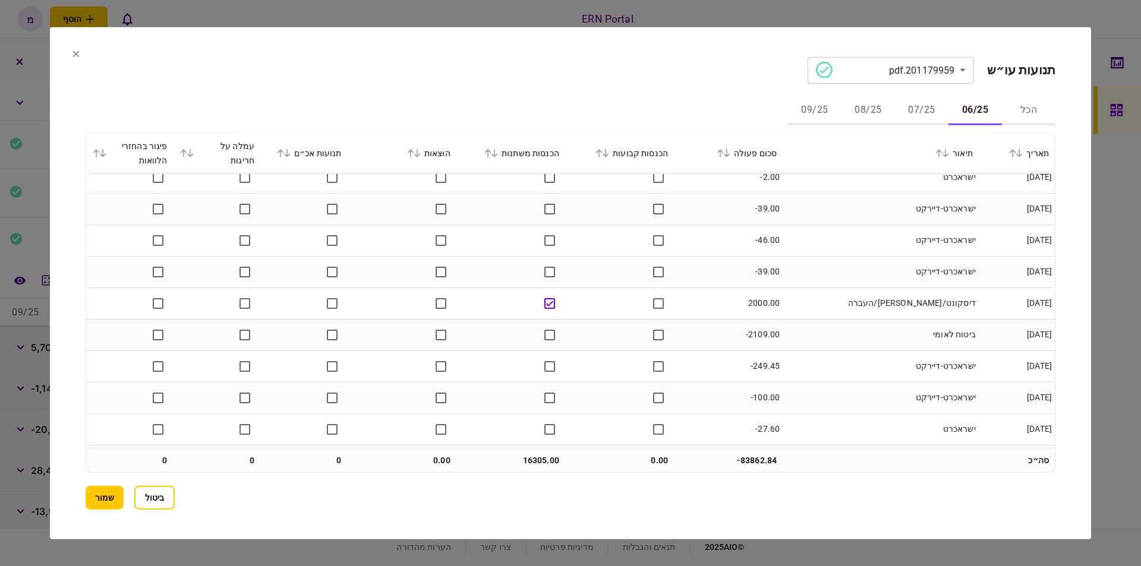
click at [538, 460] on td "16305.00" at bounding box center [510, 461] width 109 height 24
copy td "16305.00"
click at [919, 111] on button "07/25" at bounding box center [921, 110] width 53 height 29
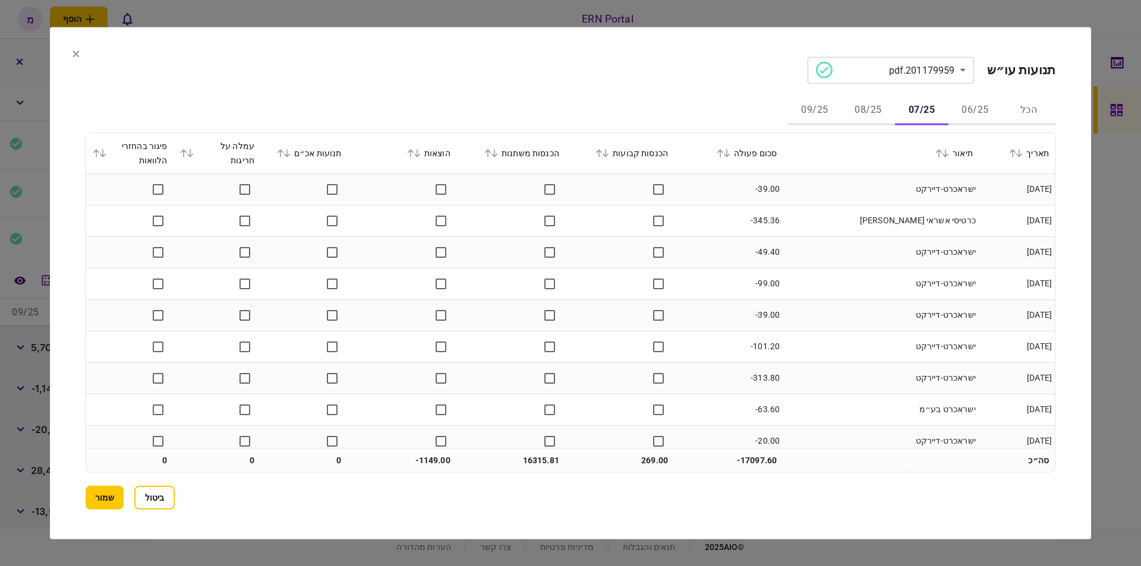
click at [744, 190] on td "-39.00" at bounding box center [728, 188] width 109 height 31
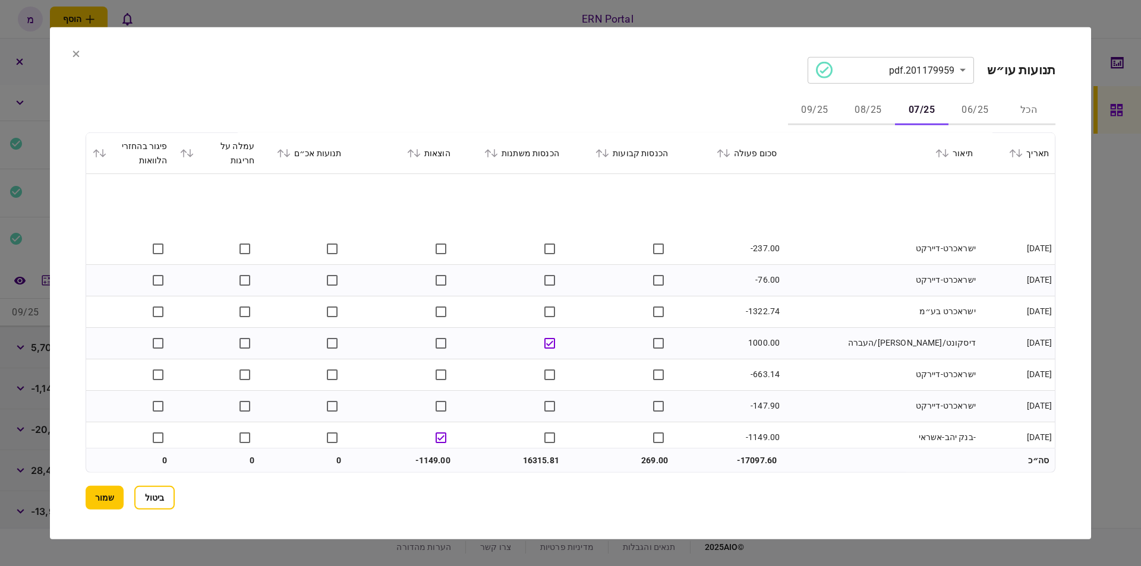
scroll to position [606, 0]
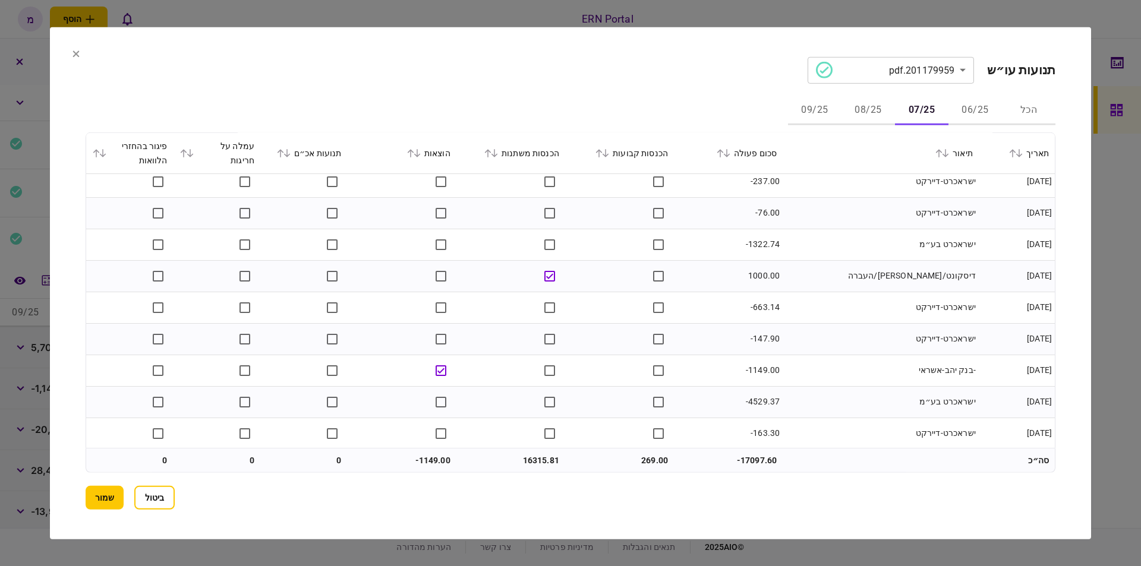
click at [758, 369] on td "-1149.00" at bounding box center [728, 370] width 109 height 31
copy td "1149.00"
click at [593, 367] on td at bounding box center [619, 370] width 109 height 31
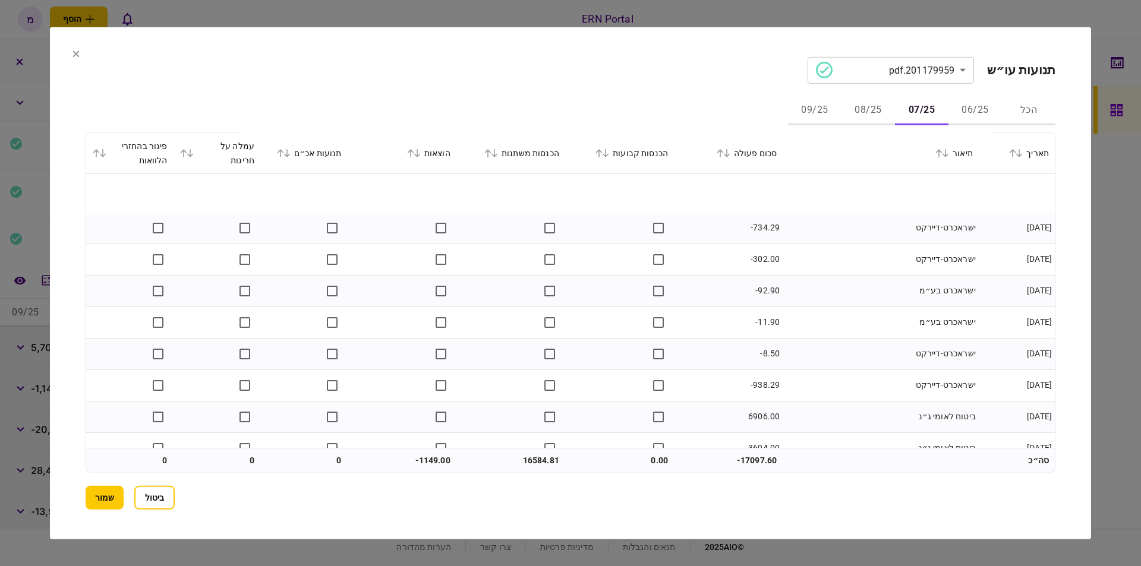
scroll to position [1414, 0]
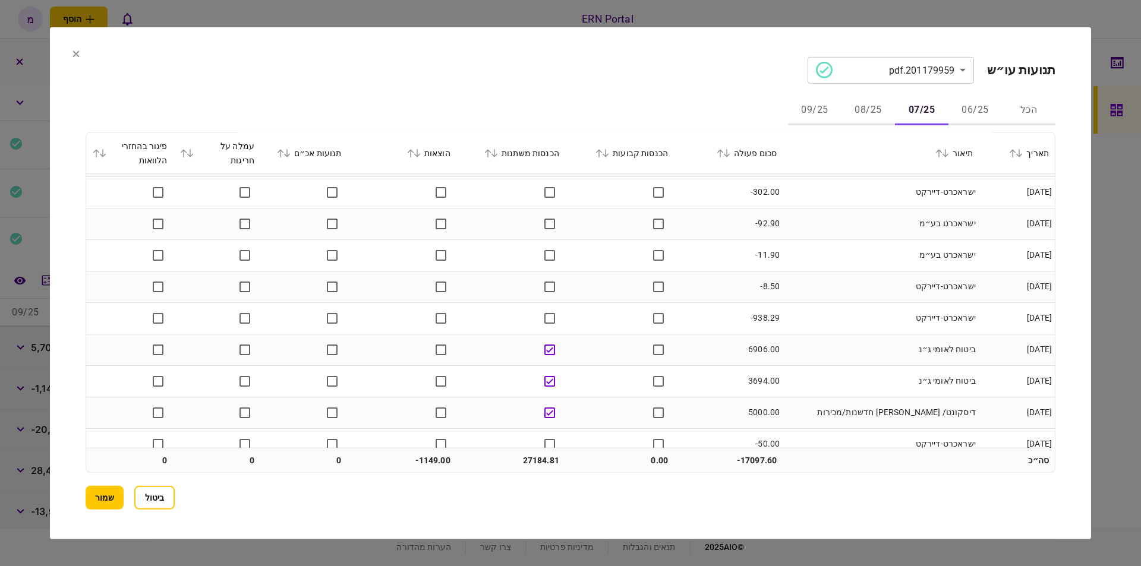
click at [702, 364] on td "6906.00" at bounding box center [728, 349] width 109 height 31
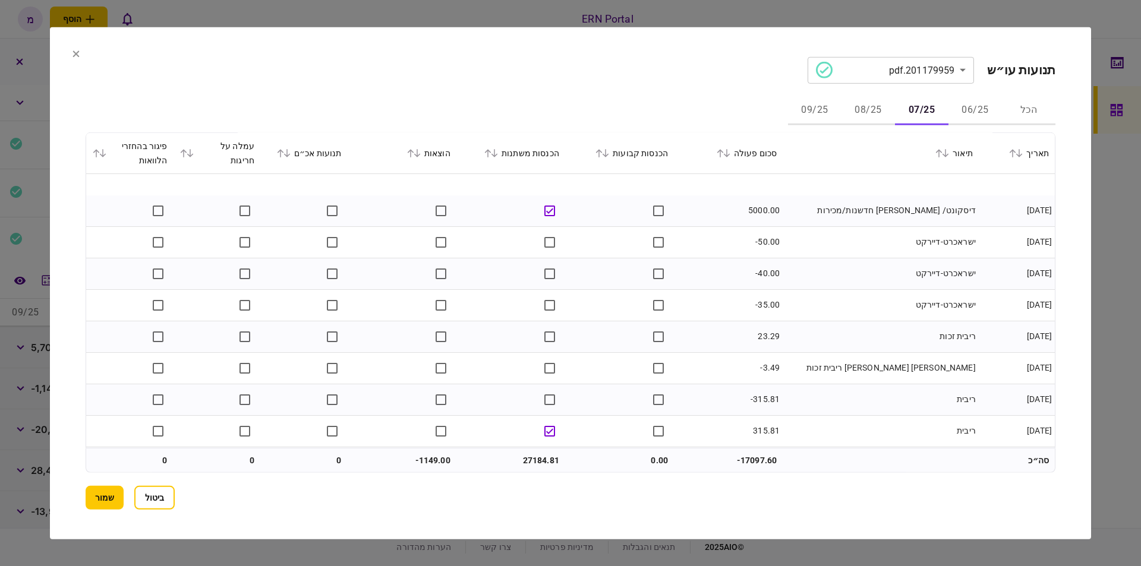
scroll to position [1648, 0]
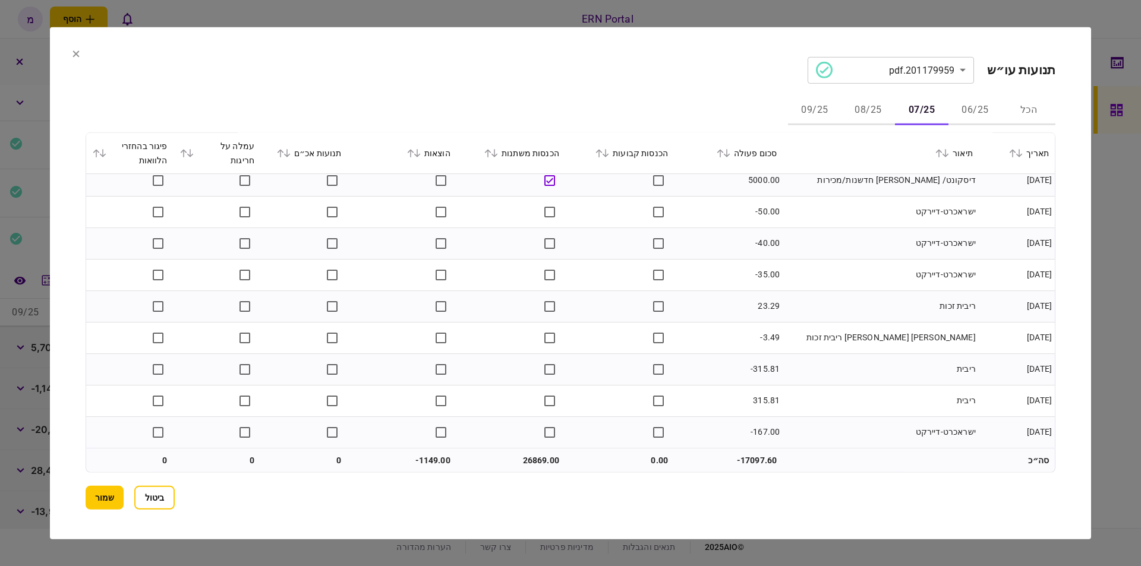
click at [528, 462] on td "26869.00" at bounding box center [510, 461] width 109 height 24
copy td "26869.00"
click at [873, 107] on button "08/25" at bounding box center [867, 110] width 53 height 29
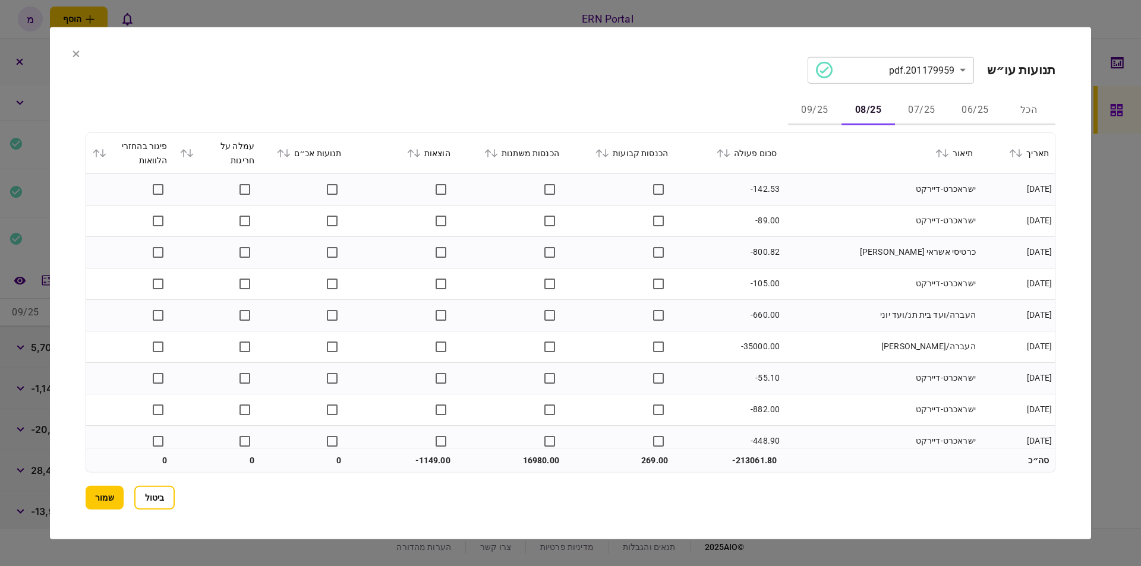
click at [716, 219] on td "-89.00" at bounding box center [728, 220] width 109 height 31
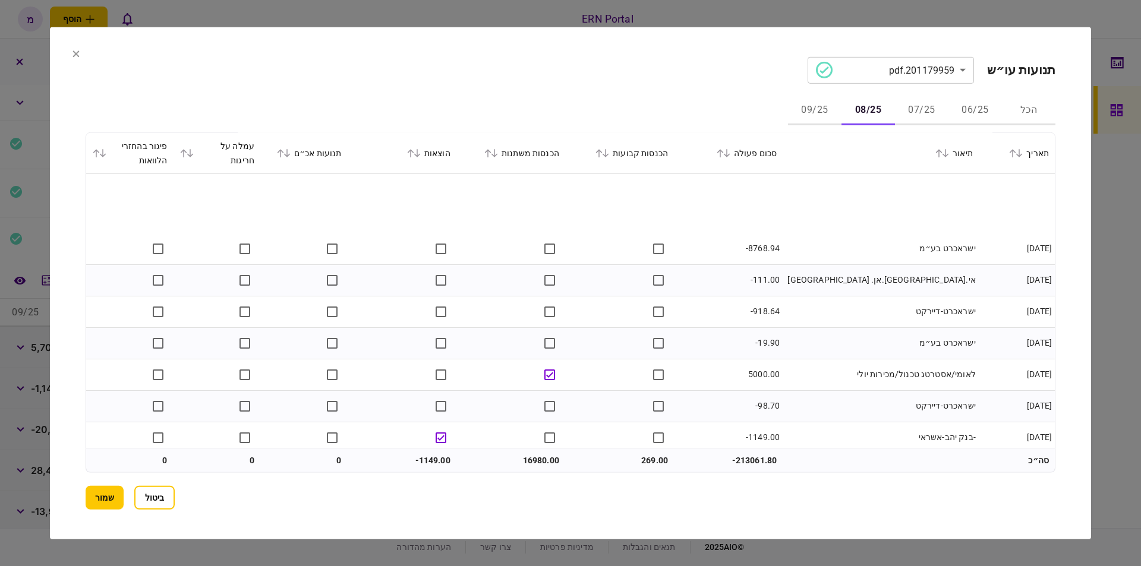
scroll to position [606, 0]
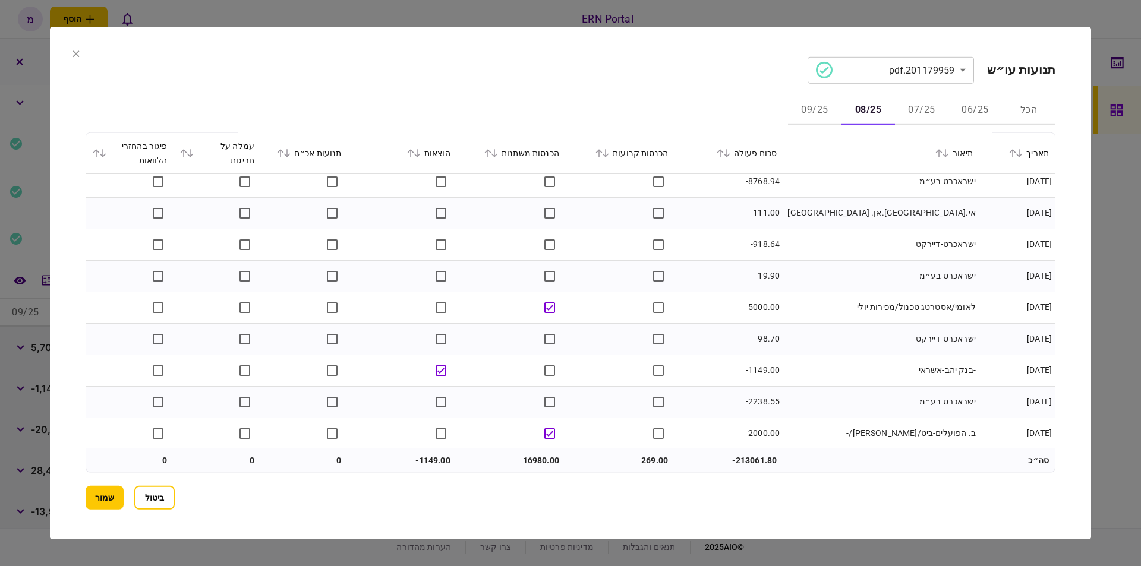
click at [754, 368] on td "-1149.00" at bounding box center [728, 370] width 109 height 31
click at [798, 365] on td "-בנק יהב-אשראי" at bounding box center [880, 370] width 196 height 31
click at [863, 324] on td "ישראכרט-דיירקט" at bounding box center [880, 338] width 196 height 31
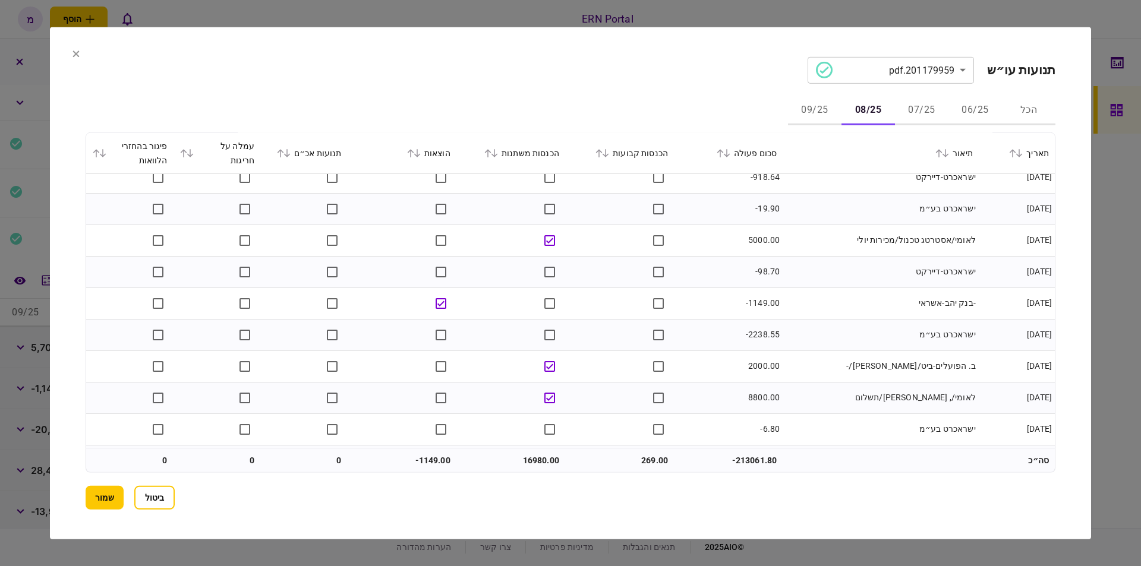
scroll to position [741, 0]
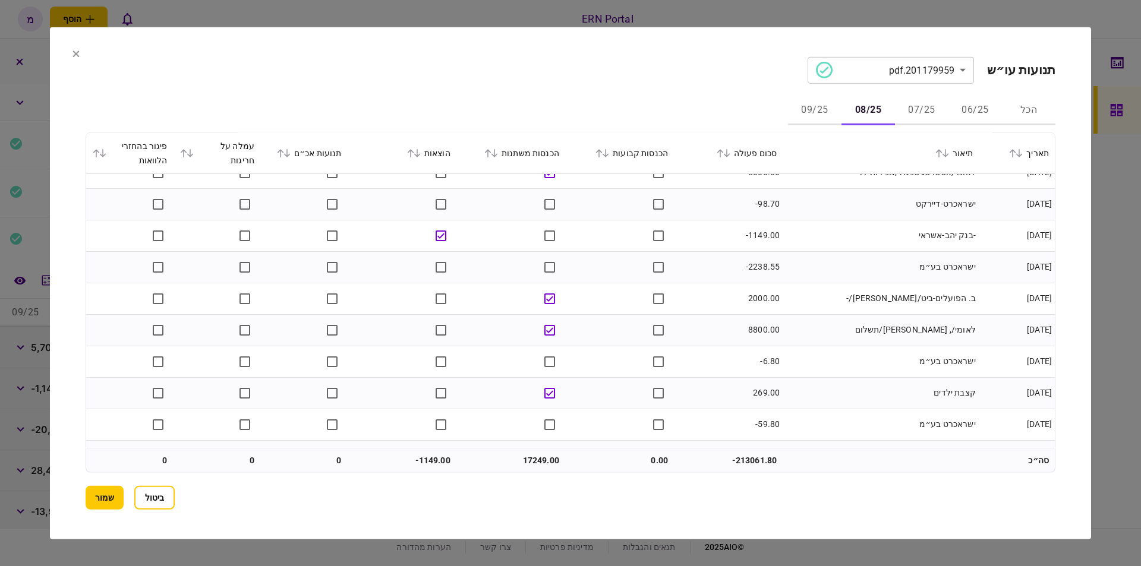
click at [834, 393] on td "קצבת ילדים" at bounding box center [880, 392] width 196 height 31
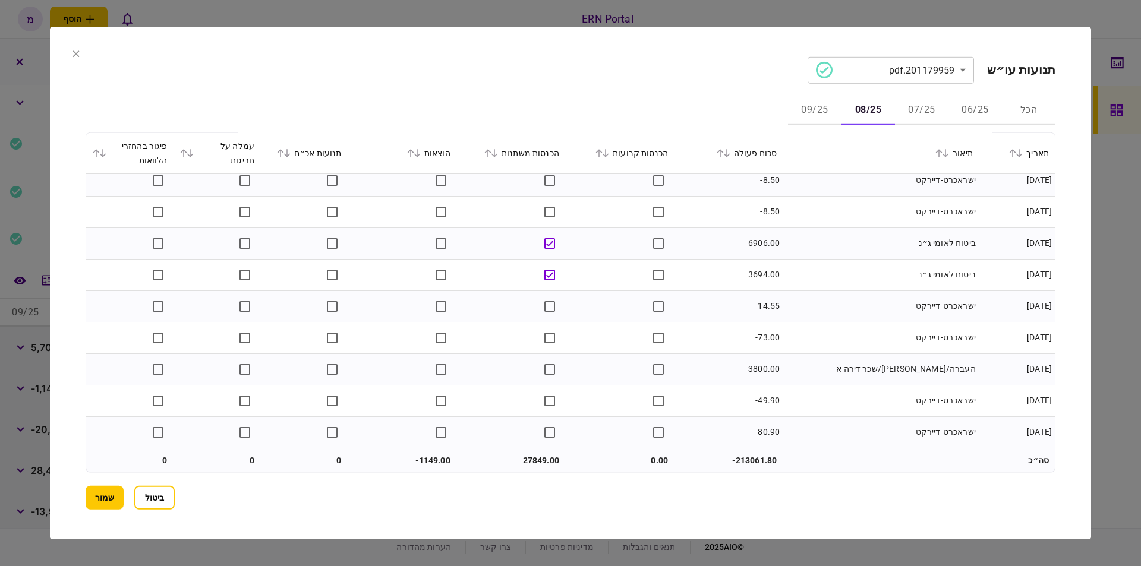
scroll to position [1144, 0]
click at [526, 458] on td "27849.00" at bounding box center [510, 461] width 109 height 24
copy td "27849.00"
click at [822, 108] on button "09/25" at bounding box center [814, 110] width 53 height 29
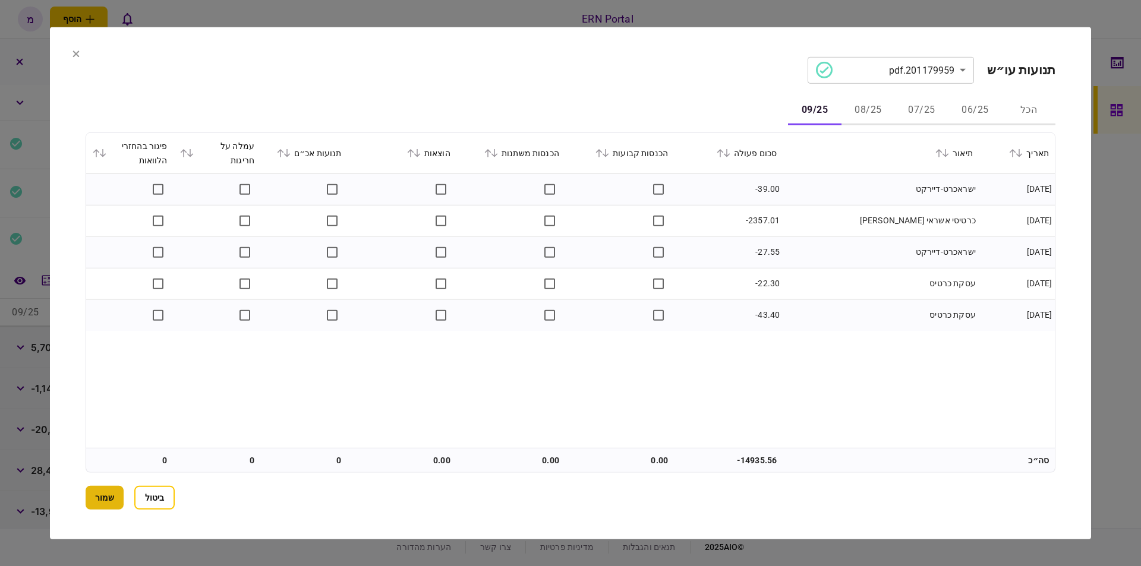
click at [102, 490] on button "שמור" at bounding box center [105, 498] width 38 height 24
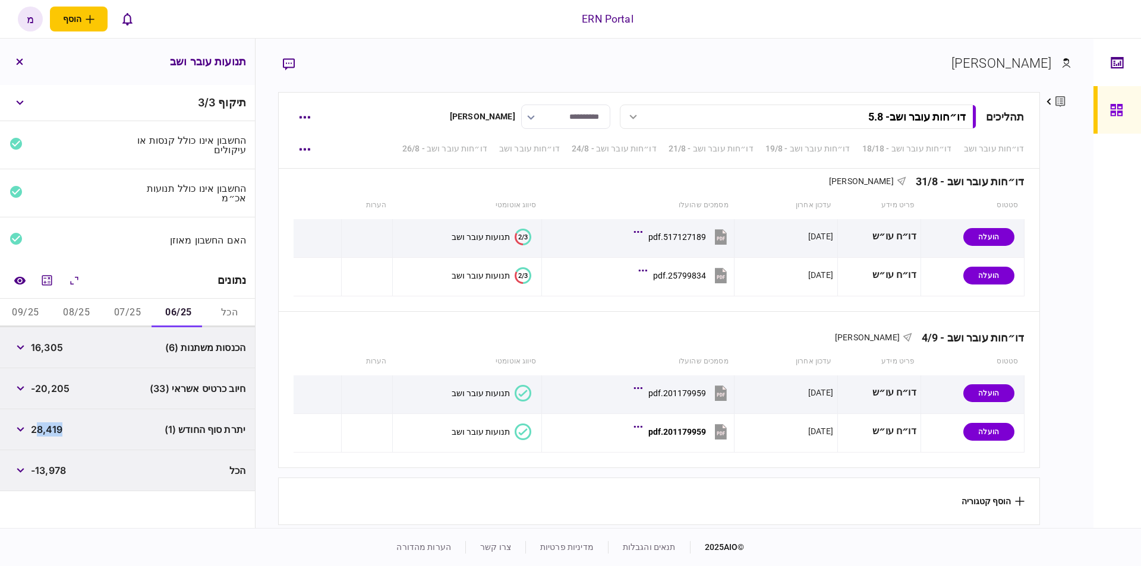
drag, startPoint x: 37, startPoint y: 428, endPoint x: 68, endPoint y: 431, distance: 31.0
click at [68, 431] on div "יתרת סוף החודש (1) 28,419" at bounding box center [127, 429] width 255 height 41
click at [67, 431] on div "יתרת סוף החודש (1) 28,419" at bounding box center [127, 429] width 255 height 41
drag, startPoint x: 65, startPoint y: 427, endPoint x: 33, endPoint y: 430, distance: 31.6
click at [33, 430] on div "יתרת סוף החודש (1) 28,419" at bounding box center [127, 429] width 255 height 41
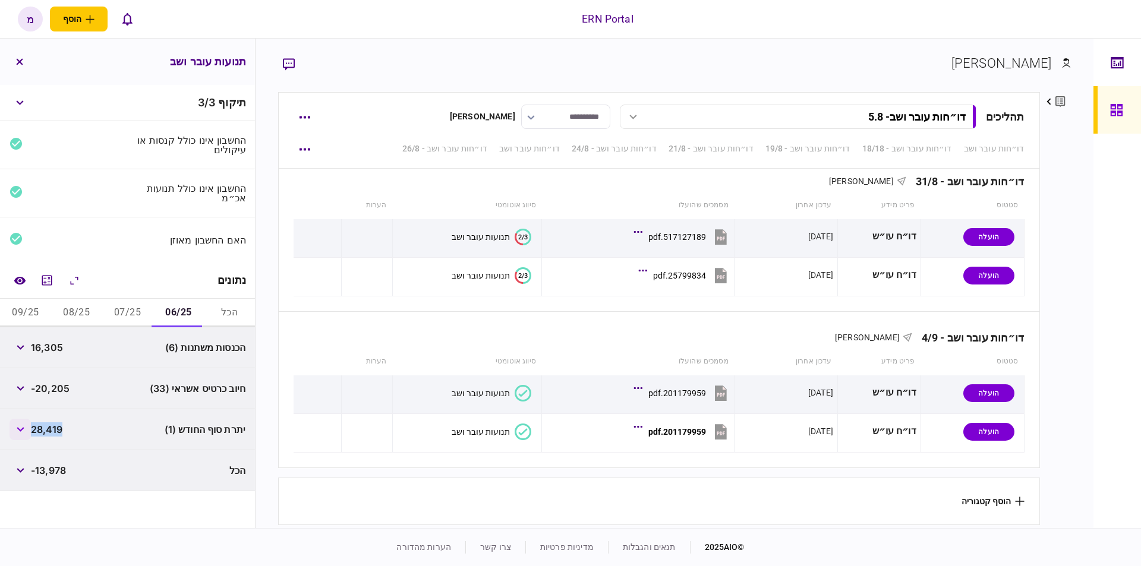
copy span "28,419"
click at [128, 311] on button "07/25" at bounding box center [127, 313] width 51 height 29
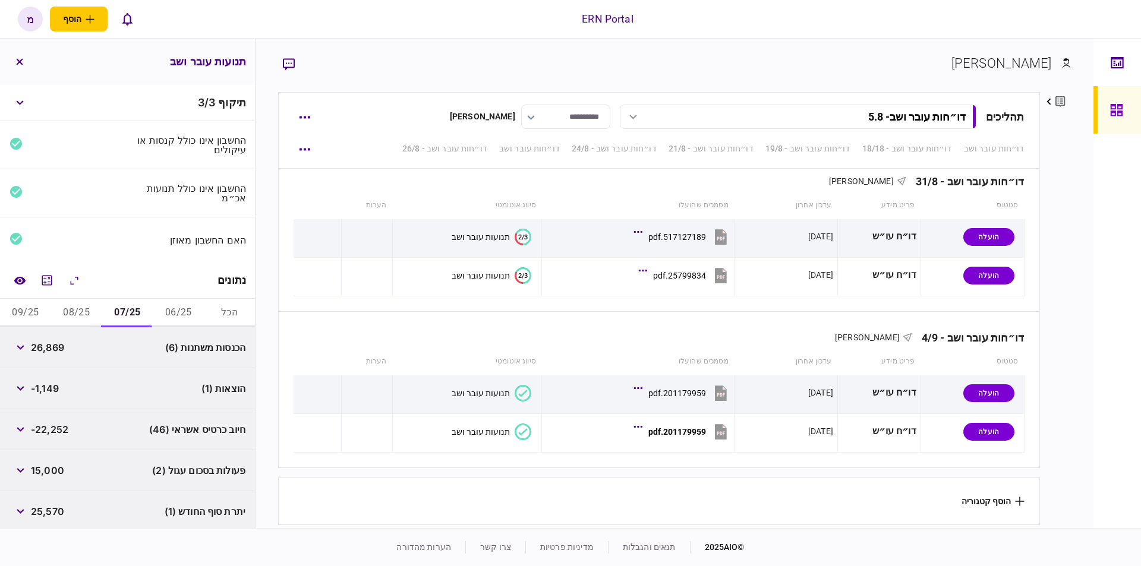
drag, startPoint x: 78, startPoint y: 473, endPoint x: 71, endPoint y: 475, distance: 7.9
click at [71, 475] on div "פעולות בסכום עגול (2) 15,000" at bounding box center [127, 470] width 255 height 41
drag, startPoint x: 68, startPoint y: 507, endPoint x: 35, endPoint y: 512, distance: 33.7
click at [35, 512] on div "יתרת סוף החודש (1) 25,570" at bounding box center [127, 511] width 255 height 41
copy span "25,570"
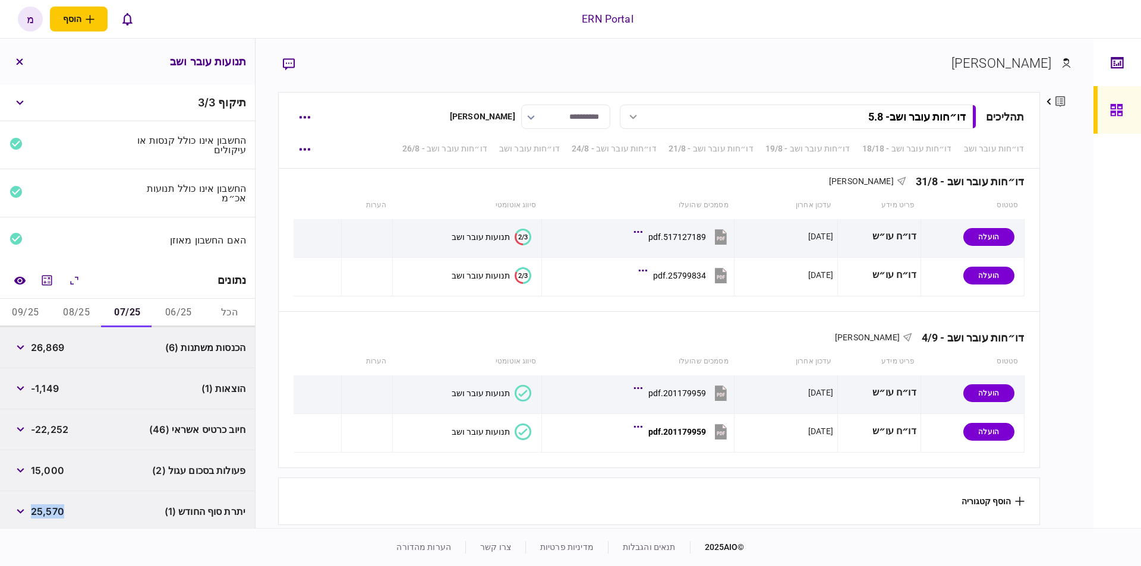
click at [84, 311] on button "08/25" at bounding box center [76, 313] width 51 height 29
drag, startPoint x: 70, startPoint y: 504, endPoint x: 33, endPoint y: 506, distance: 37.5
click at [33, 506] on div "יתרת סוף החודש (1) -9,941" at bounding box center [127, 511] width 255 height 41
copy div
click at [34, 314] on button "09/25" at bounding box center [25, 313] width 51 height 29
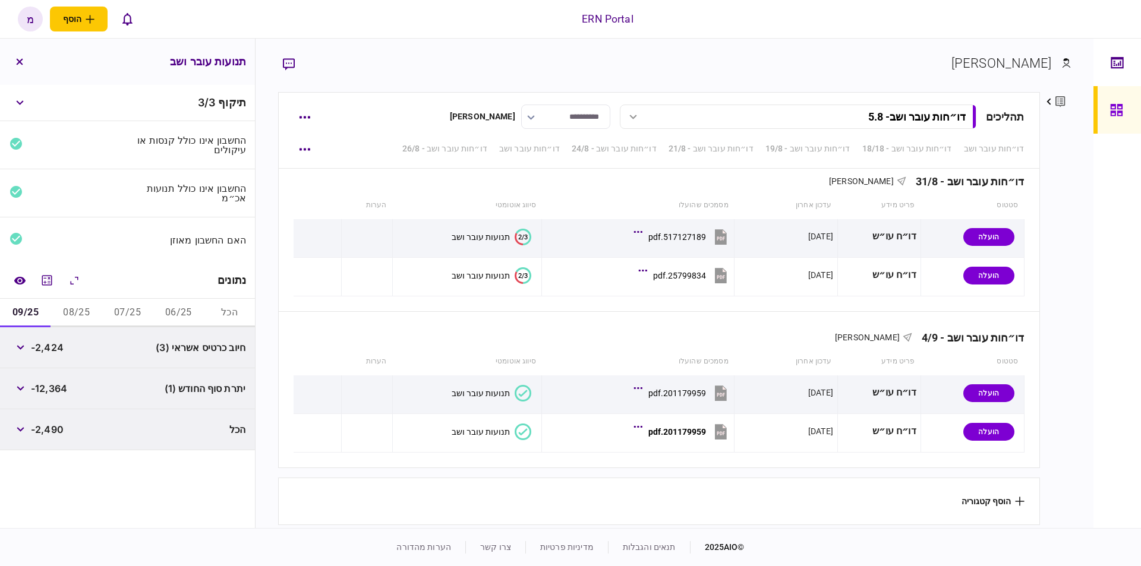
click at [81, 437] on div "הכל -2,490" at bounding box center [127, 429] width 255 height 41
drag, startPoint x: 72, startPoint y: 428, endPoint x: 34, endPoint y: 417, distance: 39.5
click at [34, 417] on div "הכל -2,490" at bounding box center [127, 429] width 255 height 41
drag, startPoint x: 69, startPoint y: 380, endPoint x: 44, endPoint y: 386, distance: 25.7
click at [44, 386] on span "-12,364" at bounding box center [49, 388] width 36 height 14
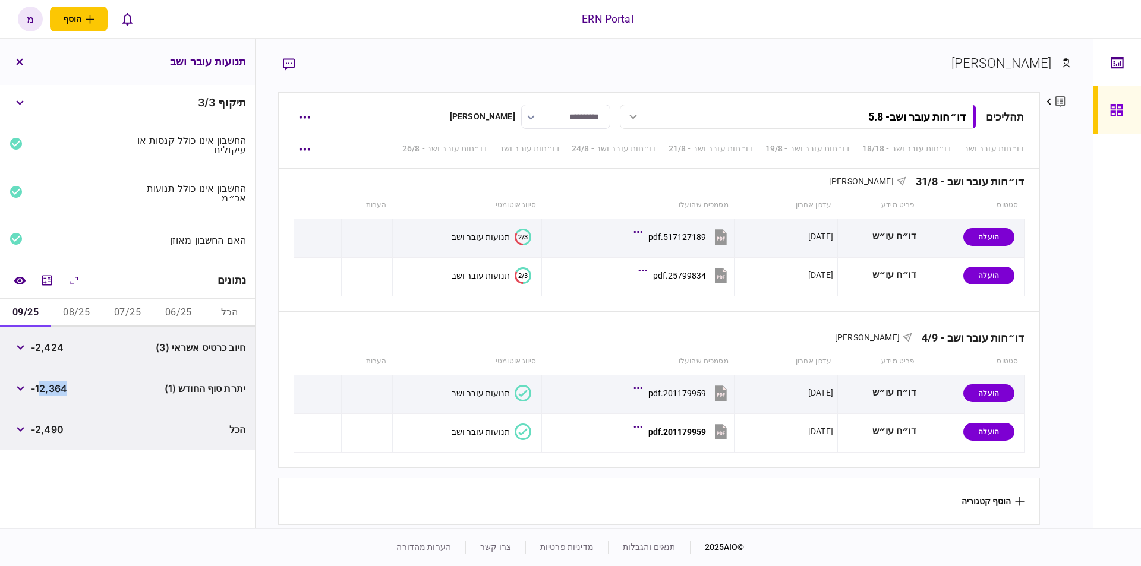
click at [79, 300] on button "08/25" at bounding box center [76, 313] width 51 height 29
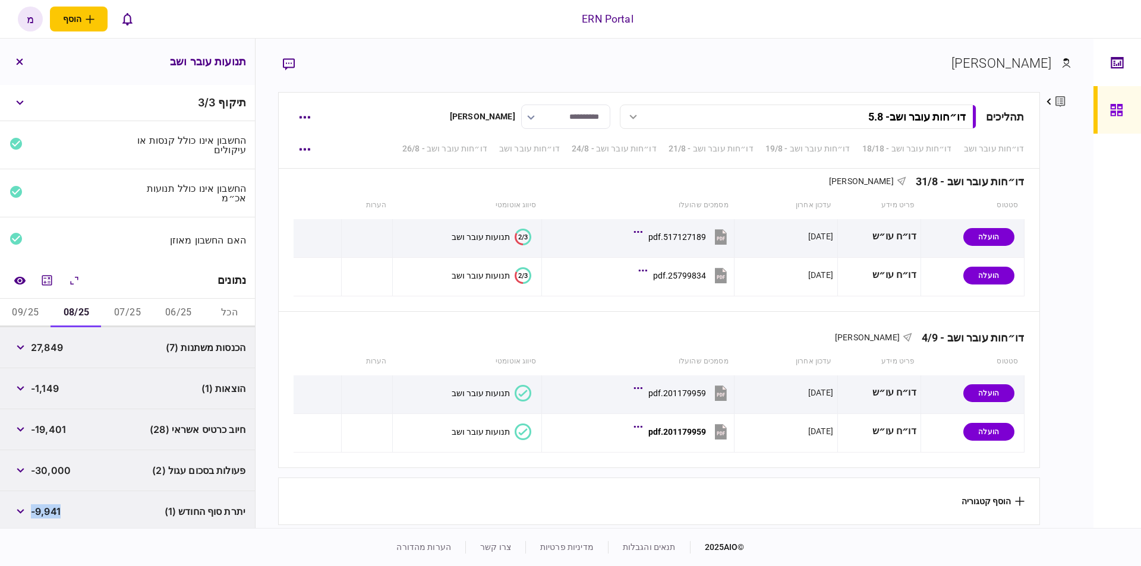
drag, startPoint x: 63, startPoint y: 512, endPoint x: 34, endPoint y: 506, distance: 29.8
click at [34, 506] on div "יתרת סוף החודש (1) -9,941" at bounding box center [127, 511] width 255 height 41
copy span "-9,941"
click at [22, 308] on button "09/25" at bounding box center [25, 313] width 51 height 29
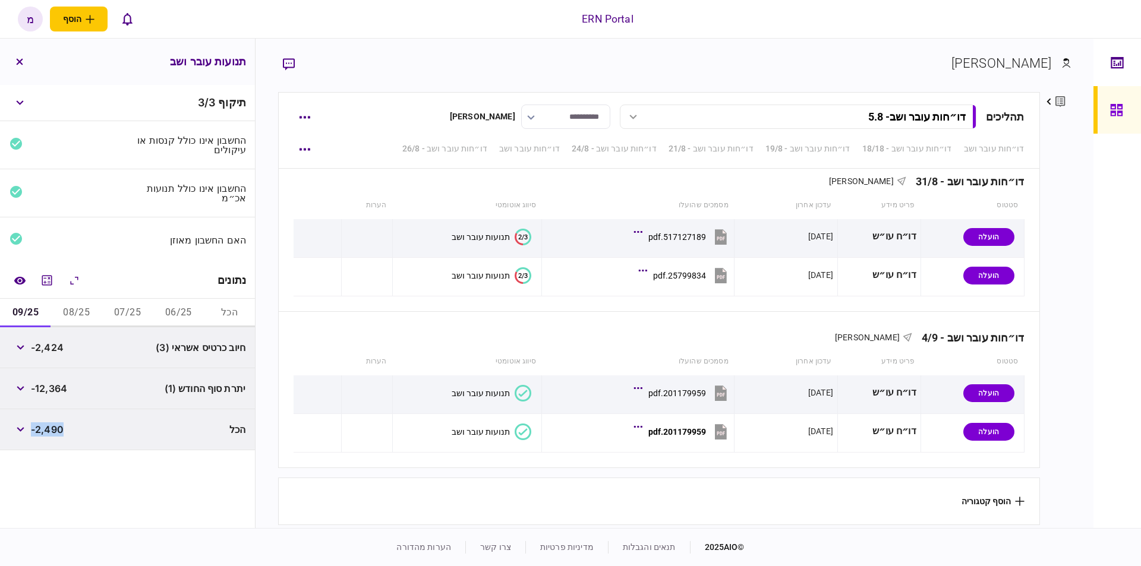
drag, startPoint x: 74, startPoint y: 424, endPoint x: 34, endPoint y: 424, distance: 39.2
click at [34, 424] on div "הכל -2,490" at bounding box center [127, 429] width 255 height 41
copy span "-2,490"
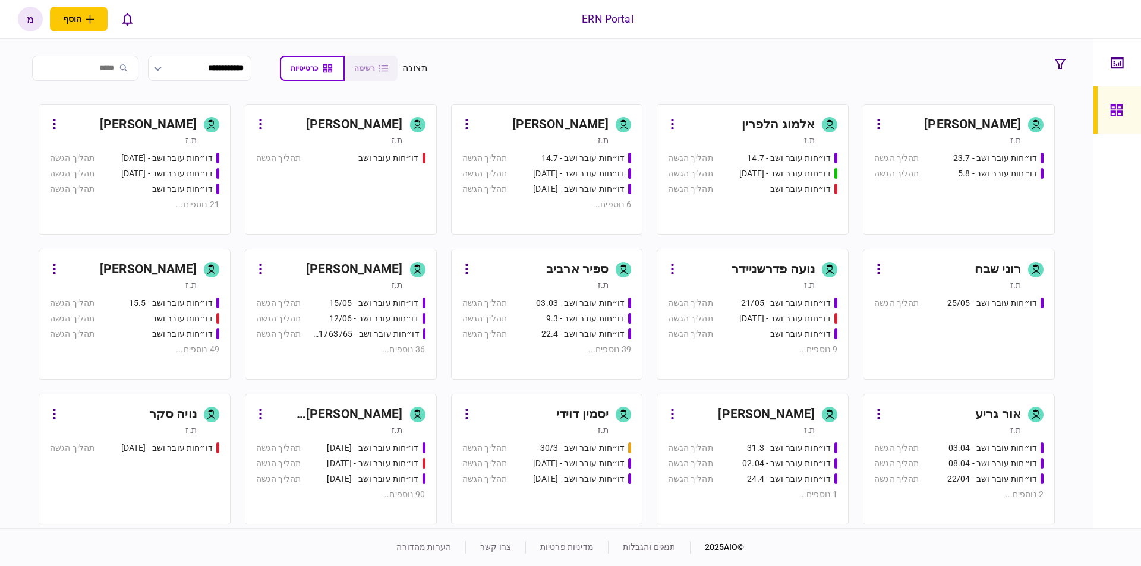
click at [928, 118] on div "[PERSON_NAME]" at bounding box center [954, 124] width 133 height 19
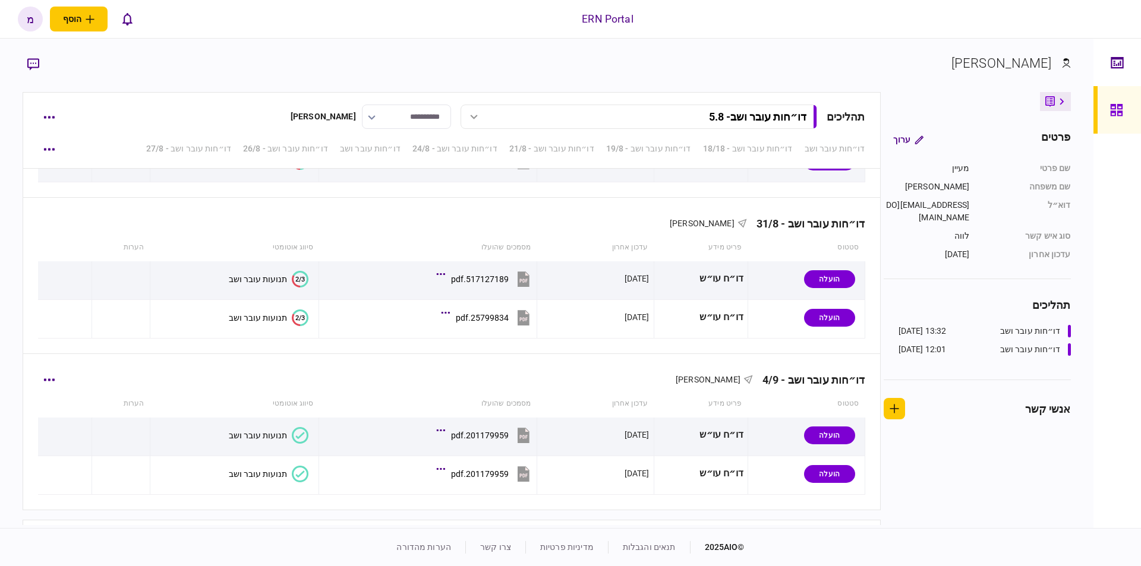
scroll to position [1258, 0]
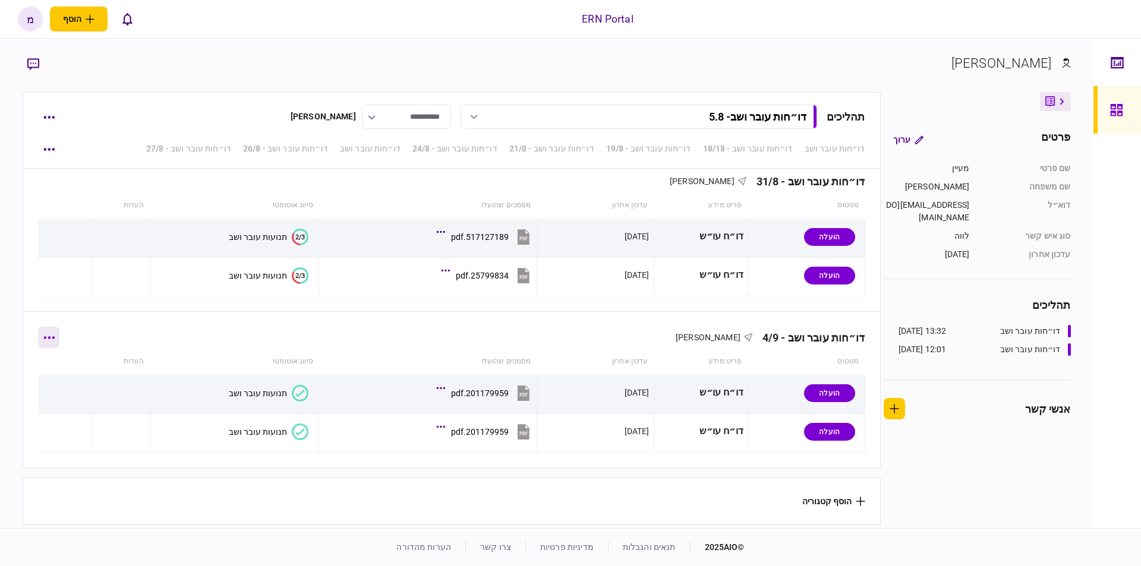
click at [46, 330] on button "button" at bounding box center [48, 337] width 21 height 21
click at [50, 384] on span "הוסף מסמך" at bounding box center [70, 384] width 48 height 14
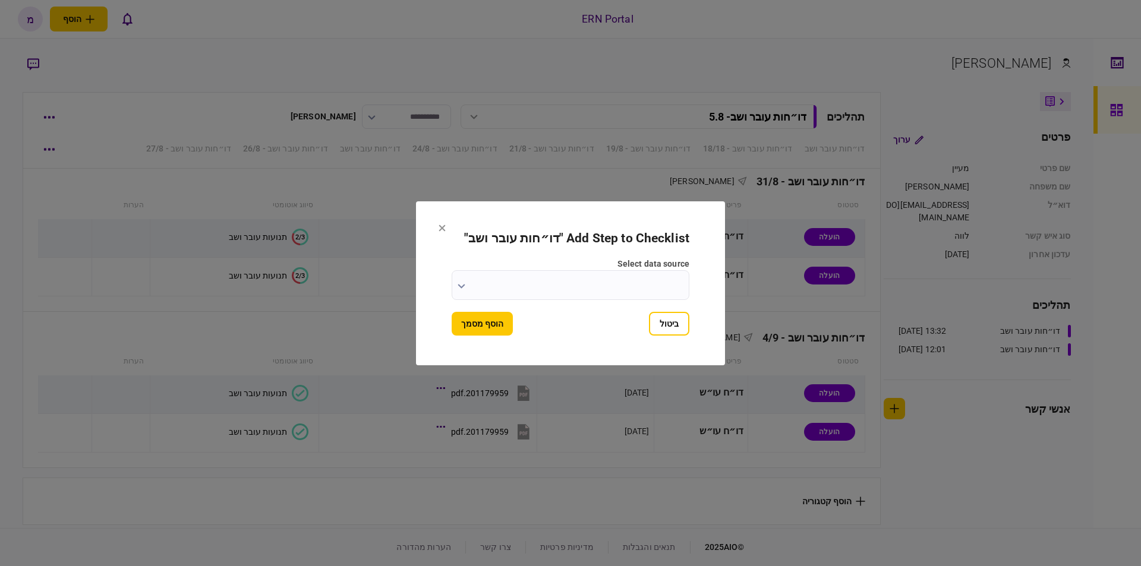
click at [532, 279] on input "select data source" at bounding box center [571, 285] width 238 height 30
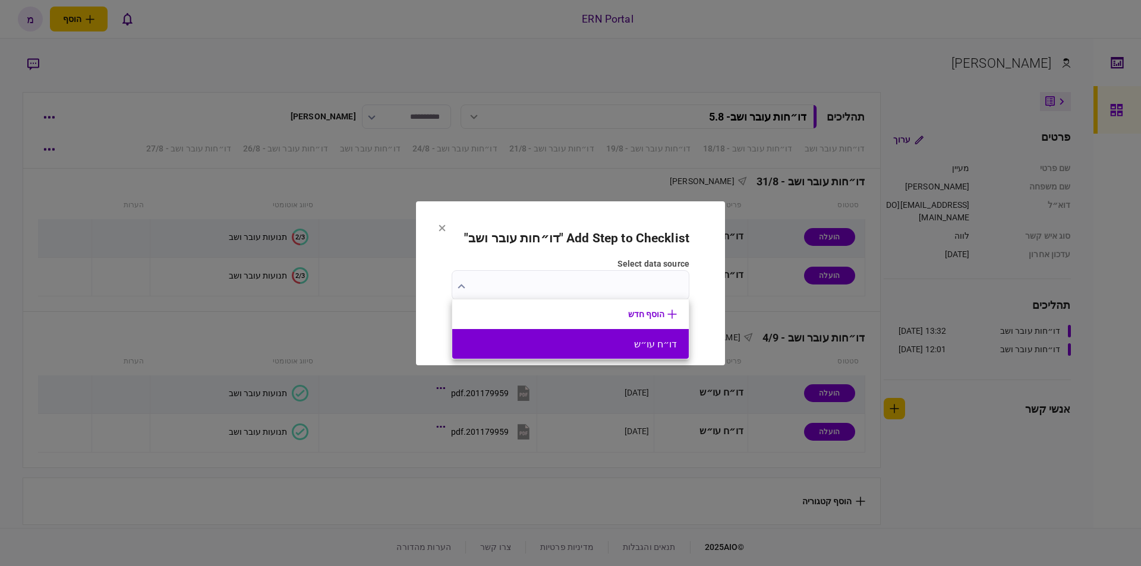
click at [558, 339] on button "דו״ח עו״ש" at bounding box center [570, 344] width 213 height 11
type input "*********"
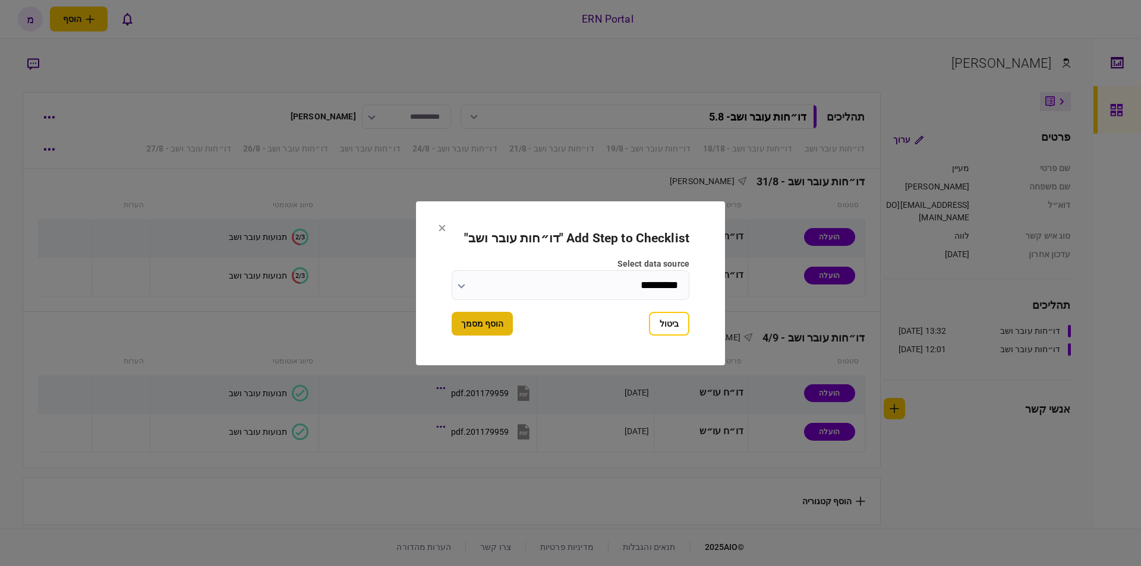
click at [496, 324] on button "הוסף מסמך" at bounding box center [482, 324] width 61 height 24
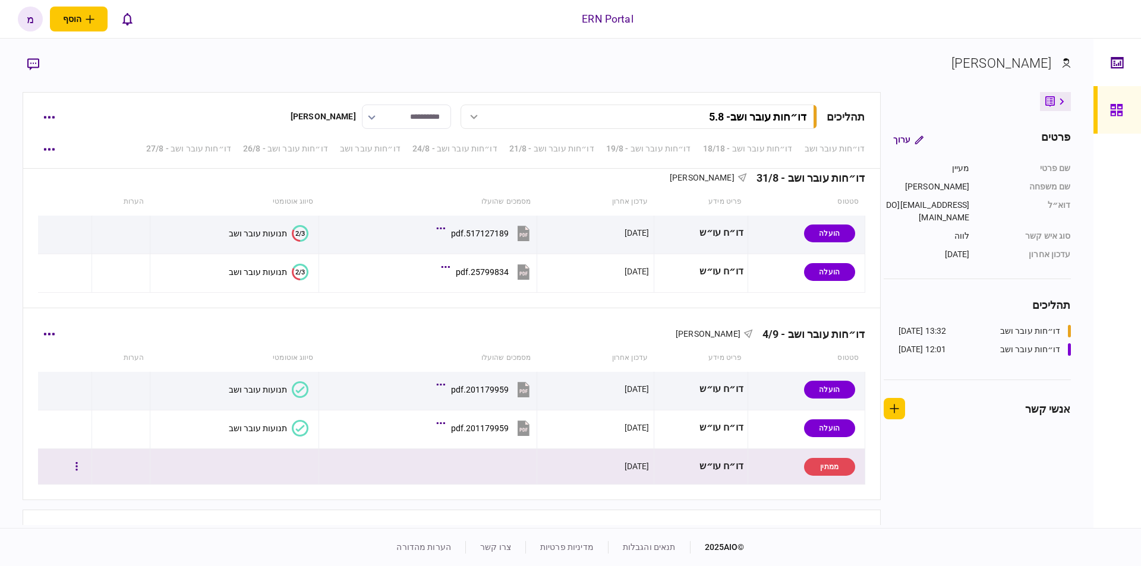
click at [73, 466] on div at bounding box center [64, 466] width 45 height 27
click at [82, 469] on button "button" at bounding box center [76, 466] width 21 height 21
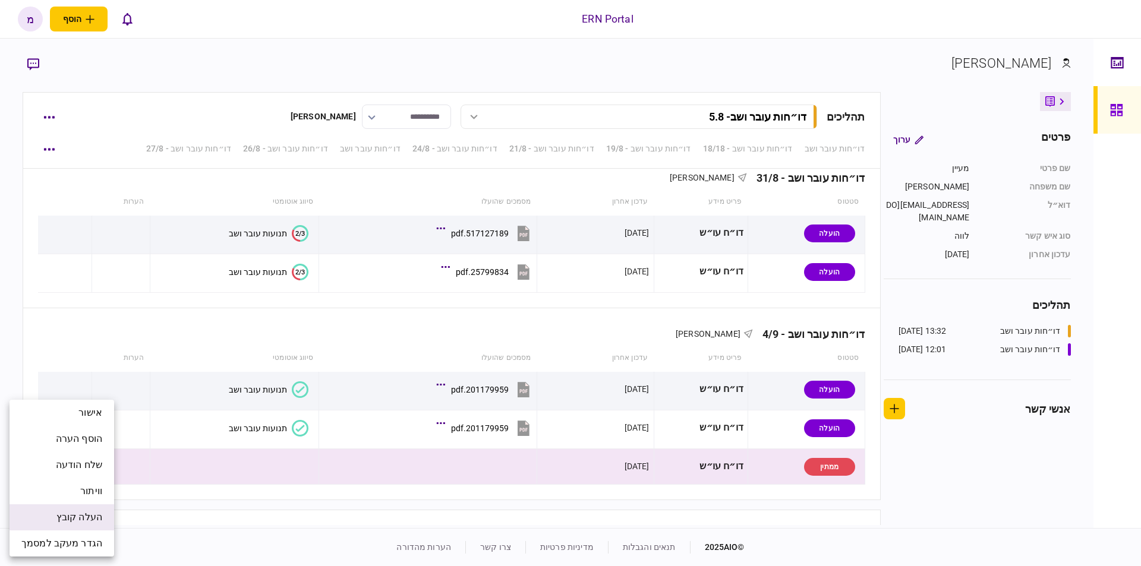
click at [59, 520] on span "העלה קובץ" at bounding box center [79, 517] width 46 height 14
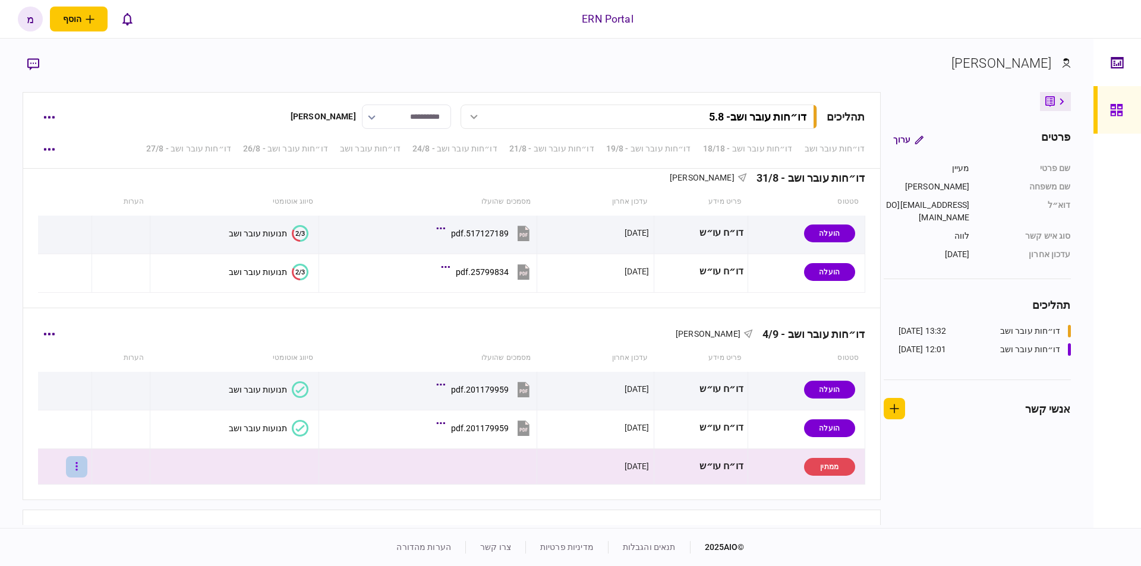
click at [81, 466] on button "button" at bounding box center [76, 466] width 21 height 21
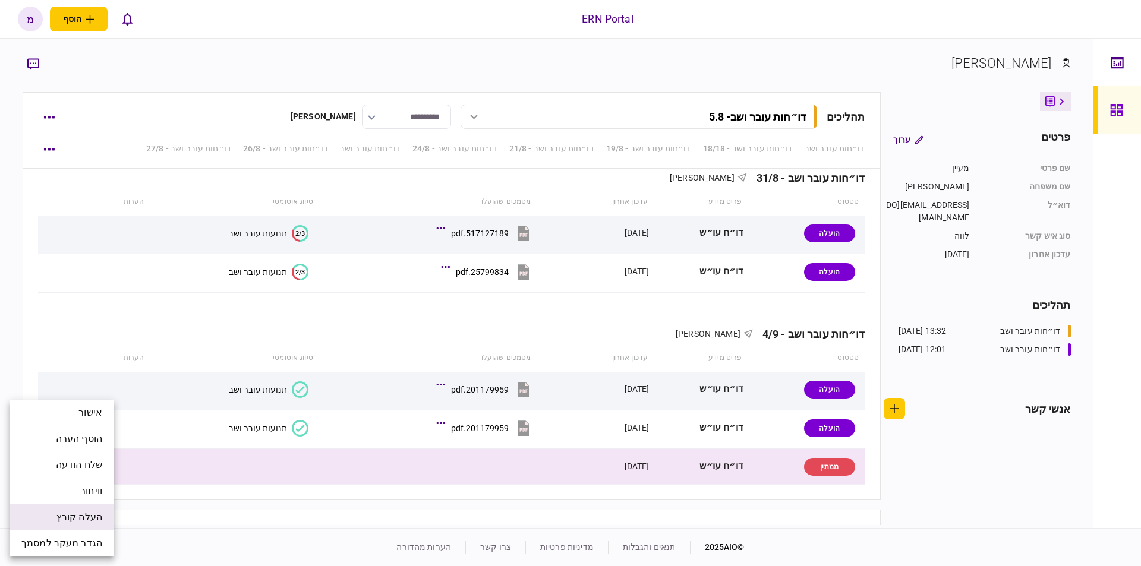
click at [91, 510] on span "העלה קובץ" at bounding box center [79, 517] width 46 height 14
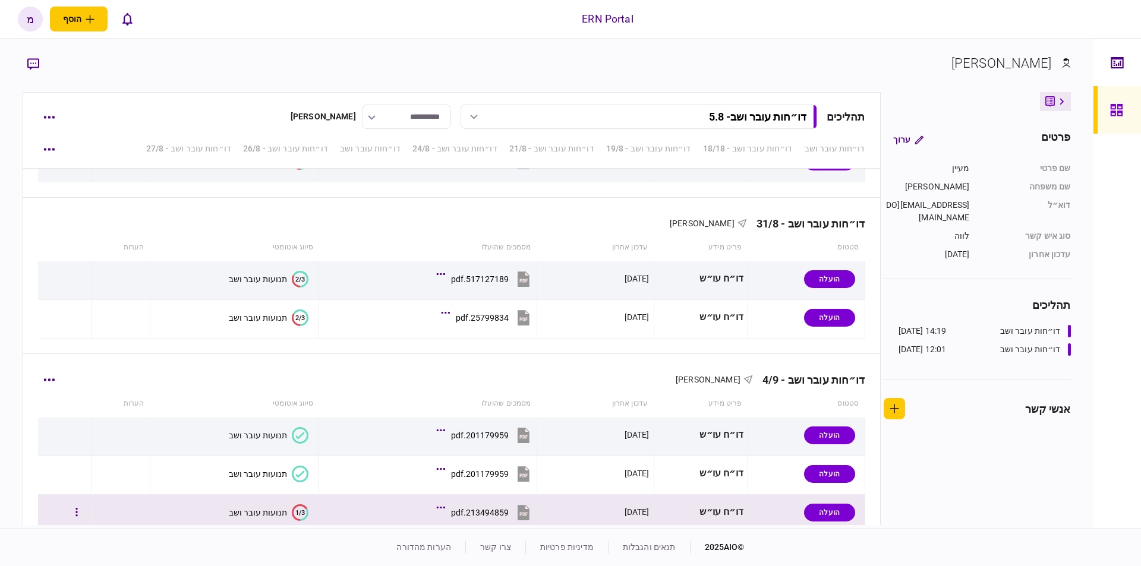
scroll to position [1296, 0]
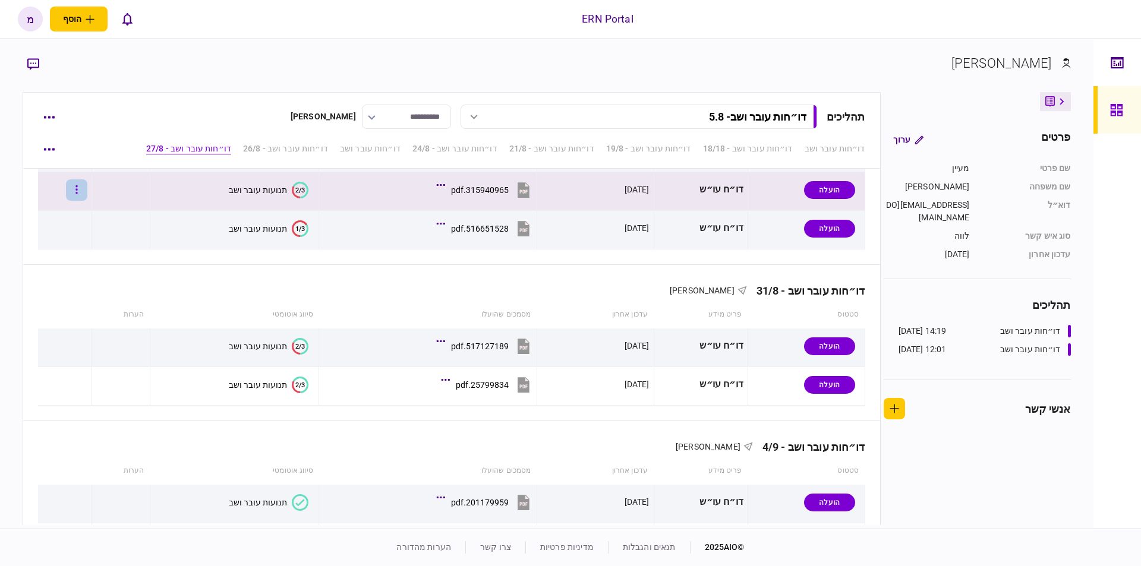
scroll to position [1296, 0]
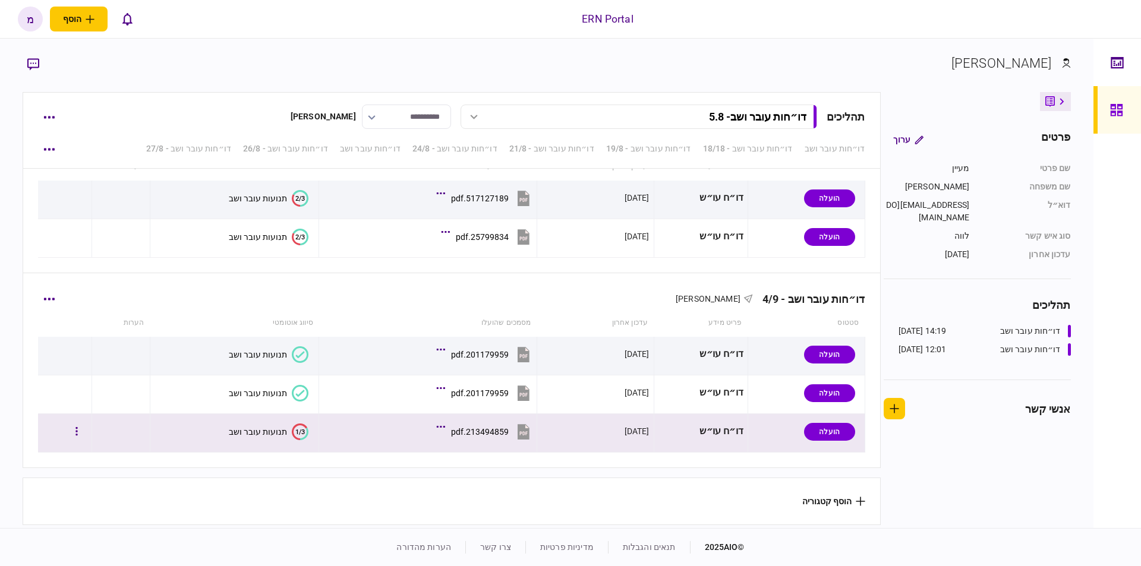
click at [292, 427] on icon at bounding box center [299, 432] width 15 height 17
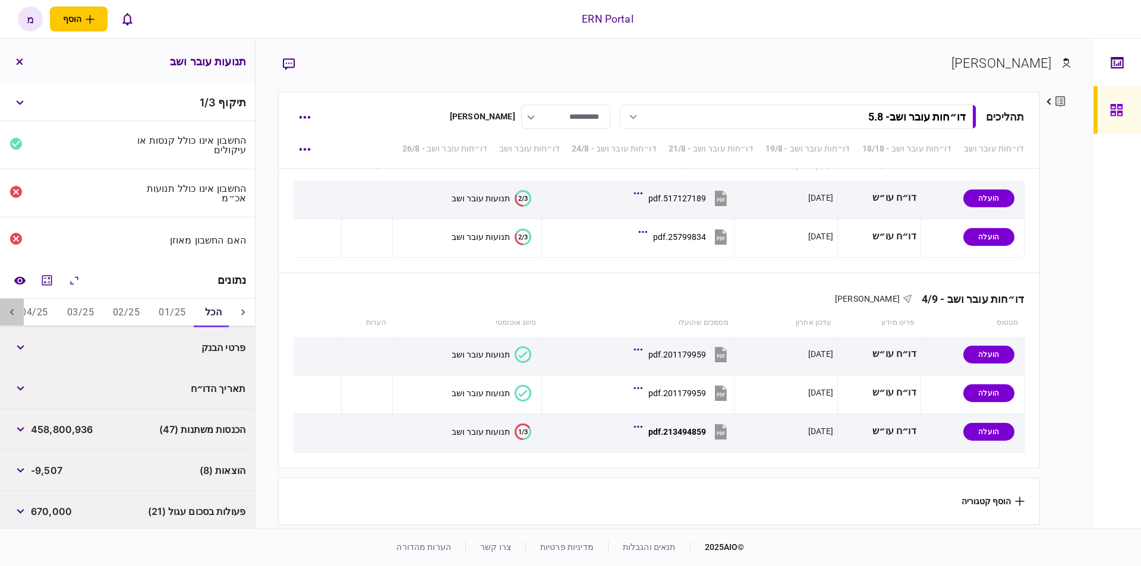
click at [14, 310] on icon at bounding box center [12, 313] width 12 height 12
click at [43, 307] on button "12/25" at bounding box center [46, 313] width 46 height 29
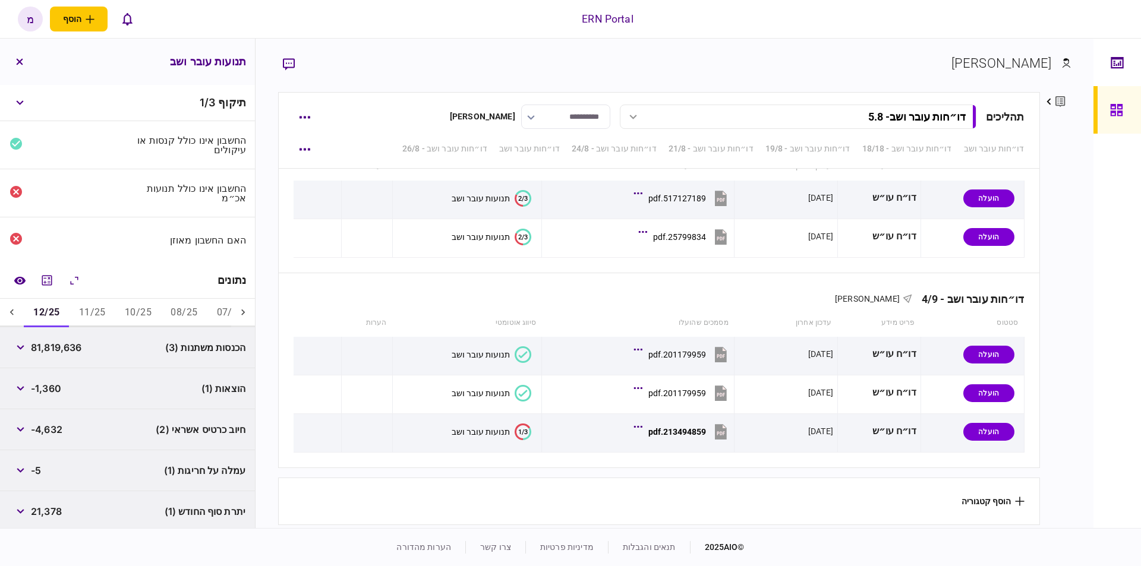
scroll to position [0, -333]
click at [15, 310] on icon at bounding box center [12, 313] width 12 height 12
click at [37, 308] on button "12/25" at bounding box center [46, 313] width 45 height 29
click at [42, 275] on button "מחשבון" at bounding box center [46, 280] width 21 height 21
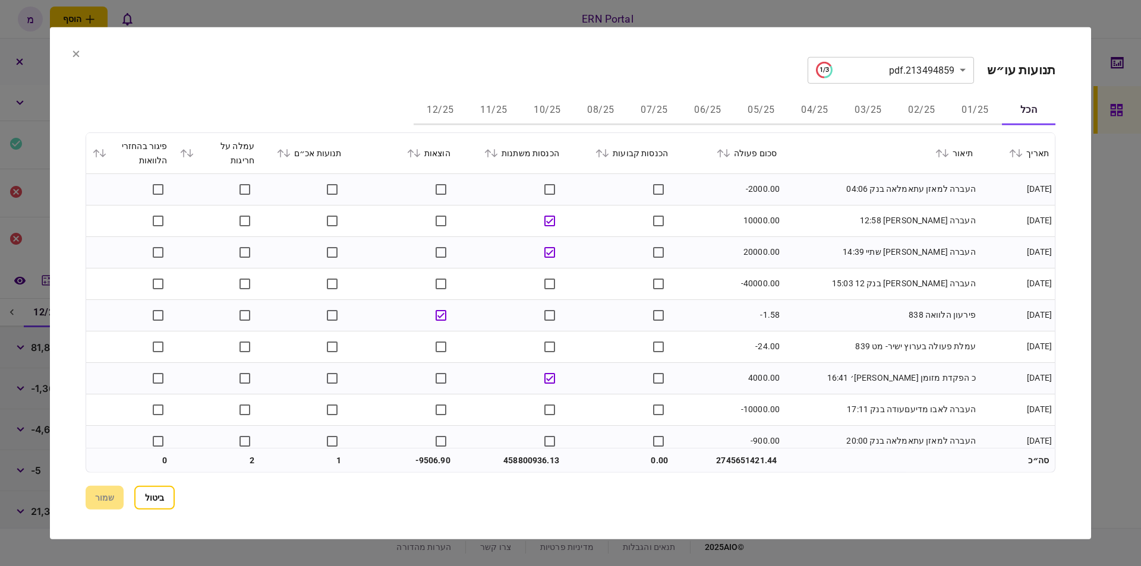
click at [70, 52] on section "**********" at bounding box center [570, 283] width 1041 height 512
drag, startPoint x: 73, startPoint y: 55, endPoint x: 91, endPoint y: 52, distance: 18.8
click at [75, 56] on section "**********" at bounding box center [570, 283] width 1041 height 512
click at [72, 52] on icon at bounding box center [75, 53] width 7 height 7
